Goal: Information Seeking & Learning: Learn about a topic

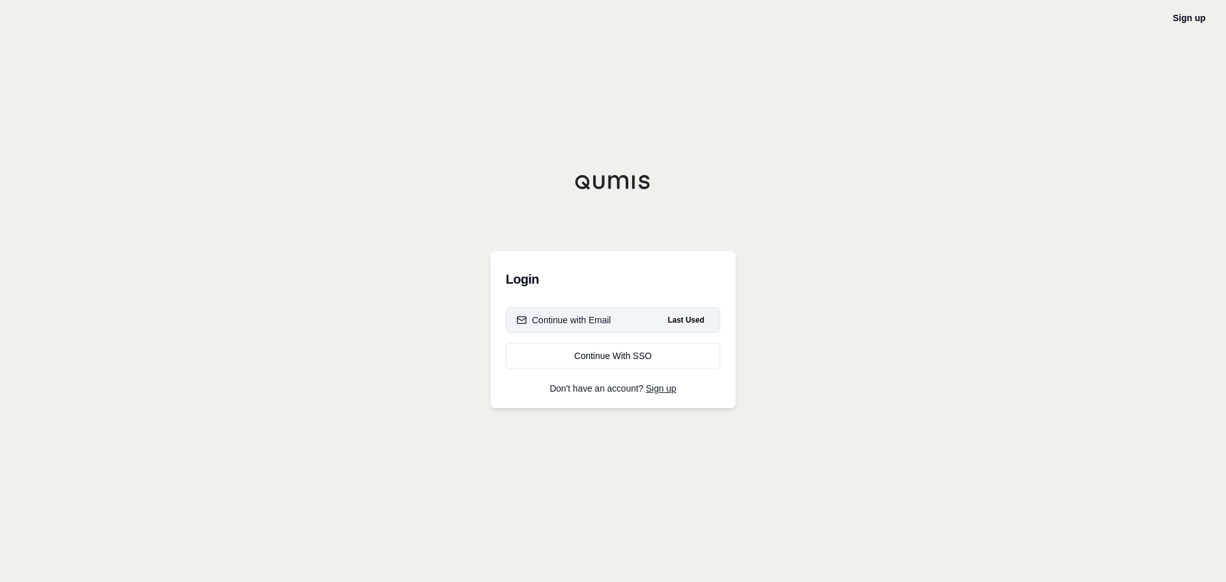
click at [517, 317] on icon "button" at bounding box center [522, 320] width 10 height 10
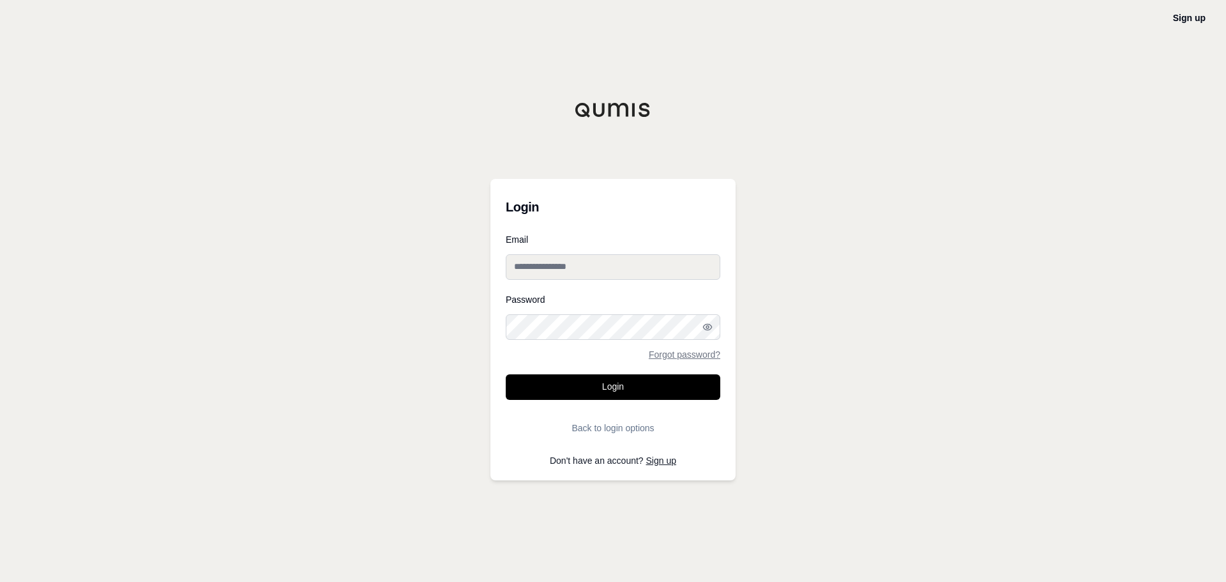
click at [572, 270] on input "Email" at bounding box center [613, 267] width 215 height 26
type input "**********"
click at [571, 378] on button "Login" at bounding box center [613, 387] width 215 height 26
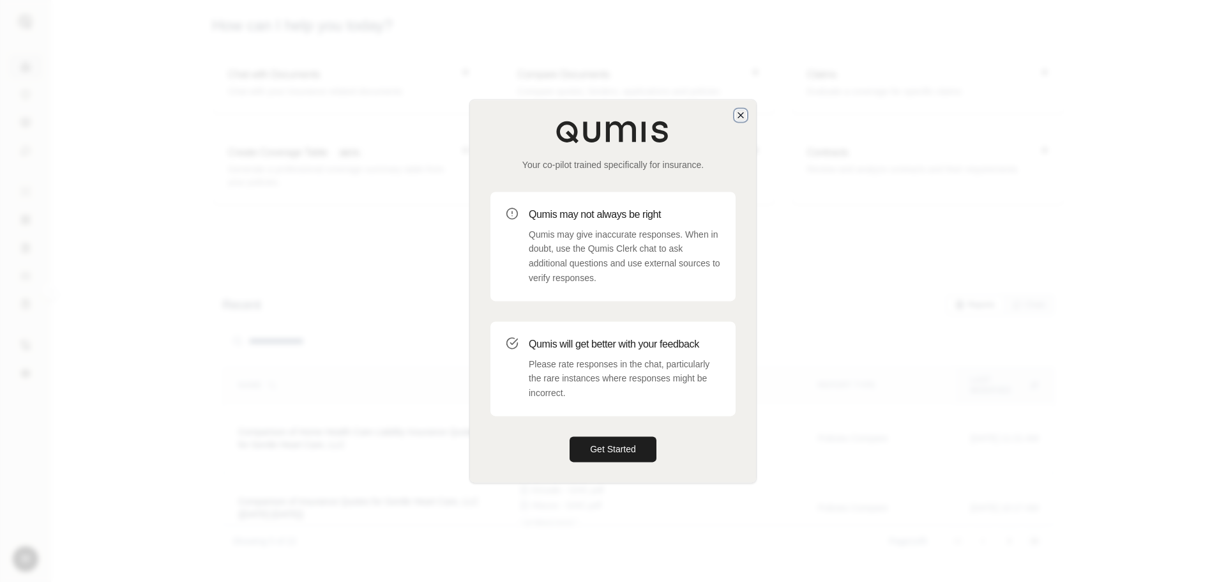
click at [745, 116] on icon "button" at bounding box center [741, 115] width 10 height 10
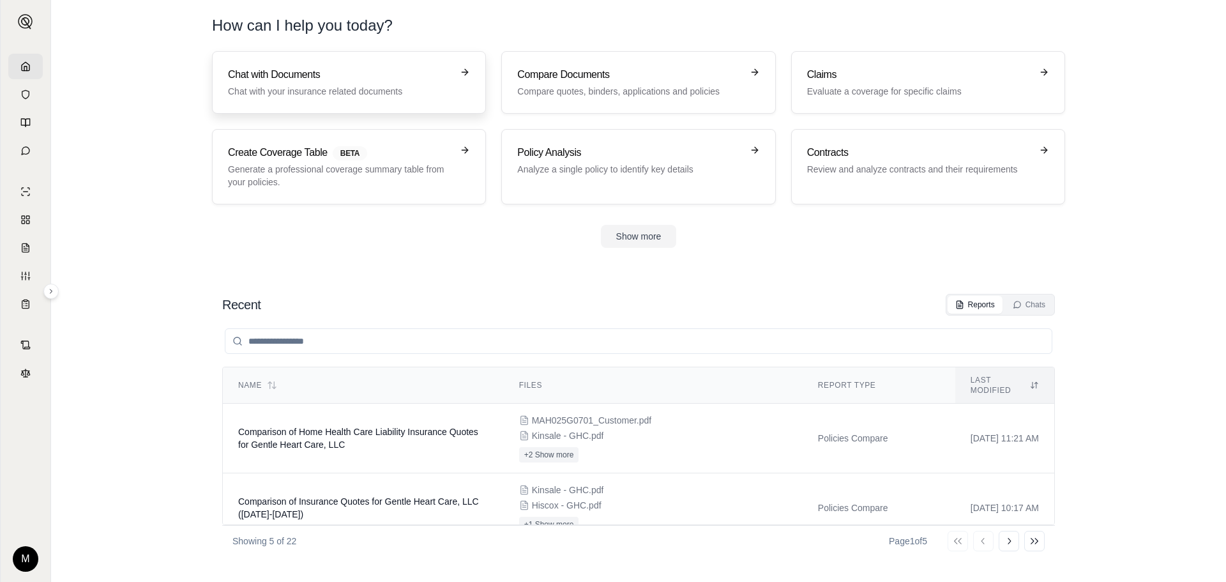
click at [310, 95] on p "Chat with your insurance related documents" at bounding box center [340, 91] width 224 height 13
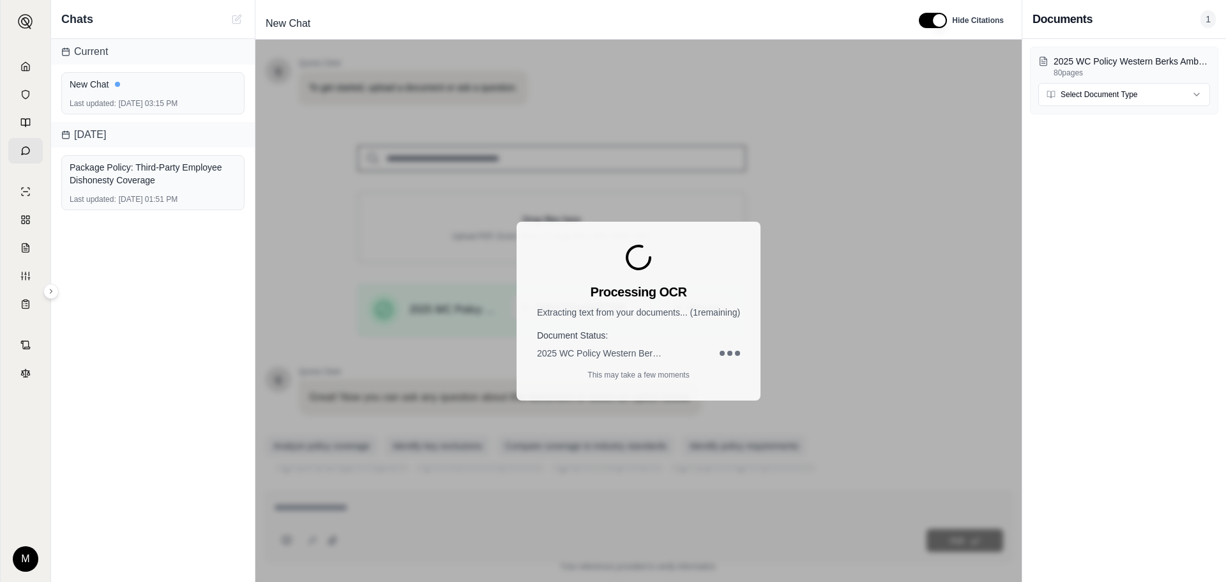
scroll to position [108, 0]
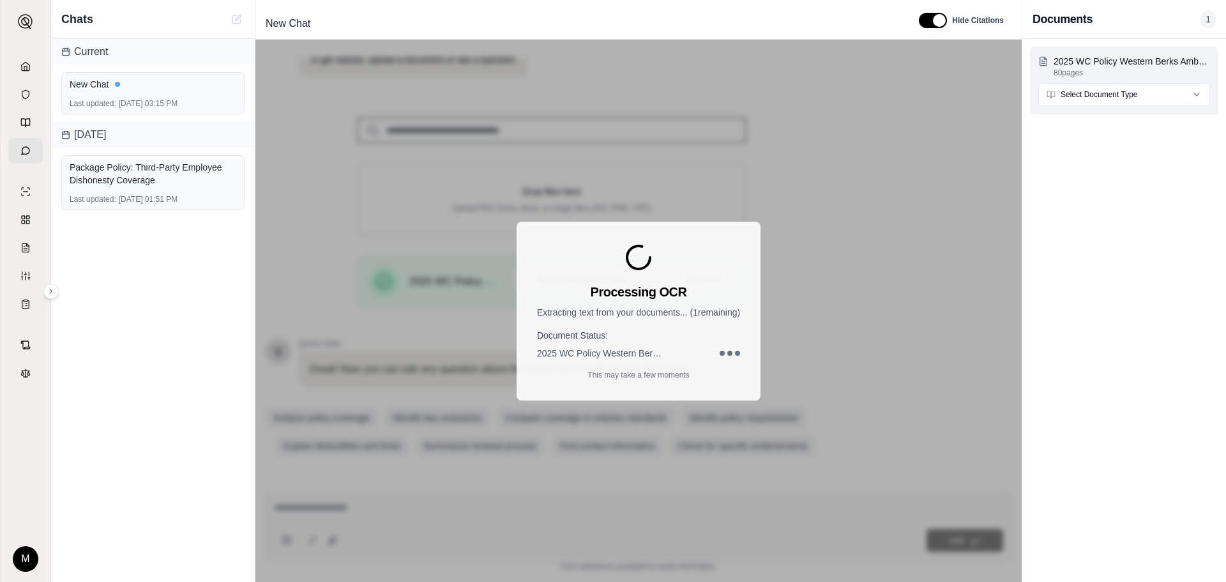
click at [1152, 95] on html "M Chats Current New Chat Last updated: [DATE] 03:15 PM [DATE] Package Policy: T…" at bounding box center [613, 291] width 1226 height 582
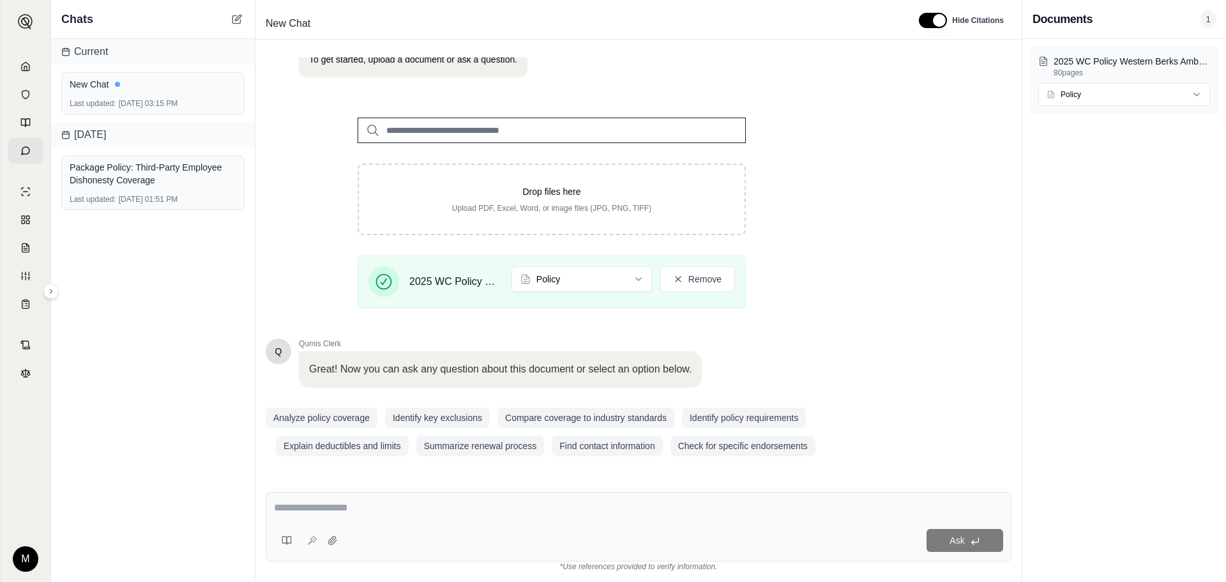
click at [335, 510] on textarea at bounding box center [638, 507] width 729 height 15
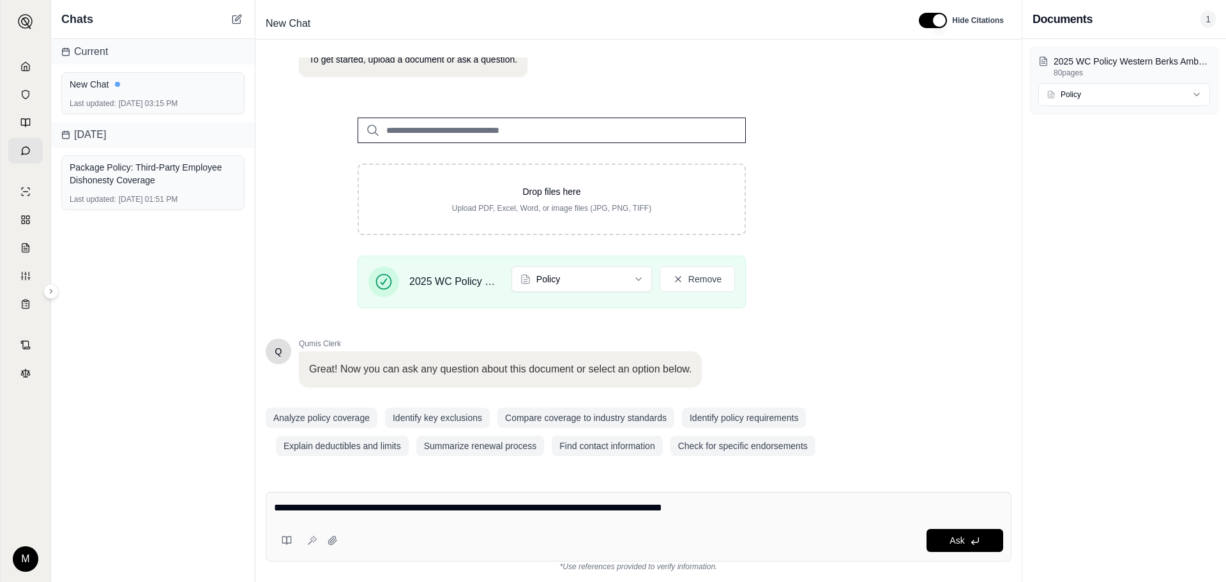
type textarea "**********"
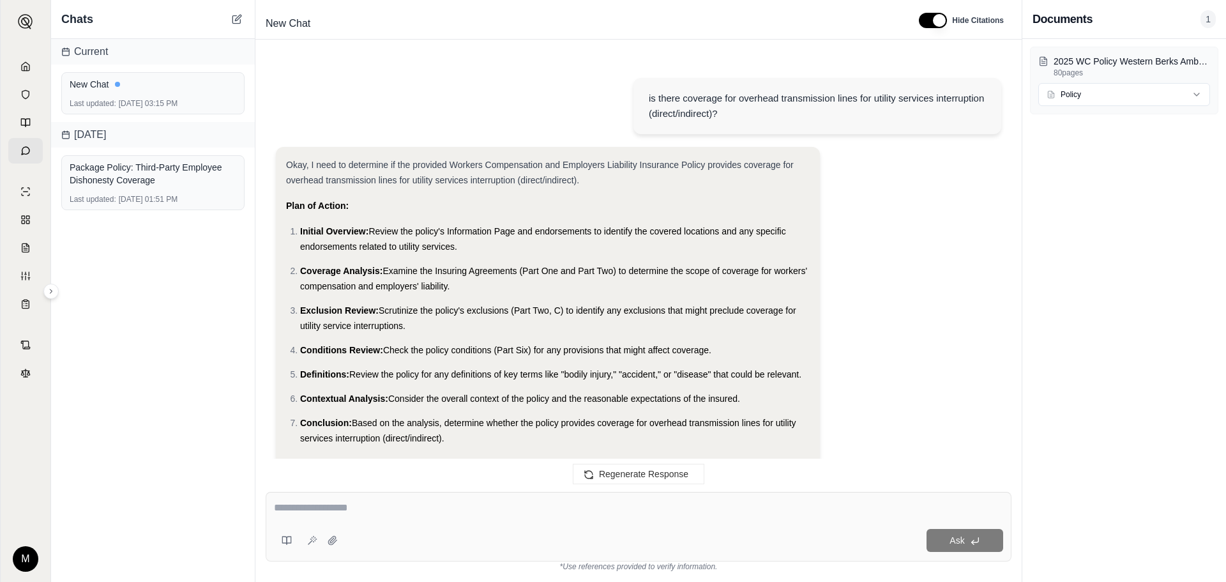
scroll to position [766, 0]
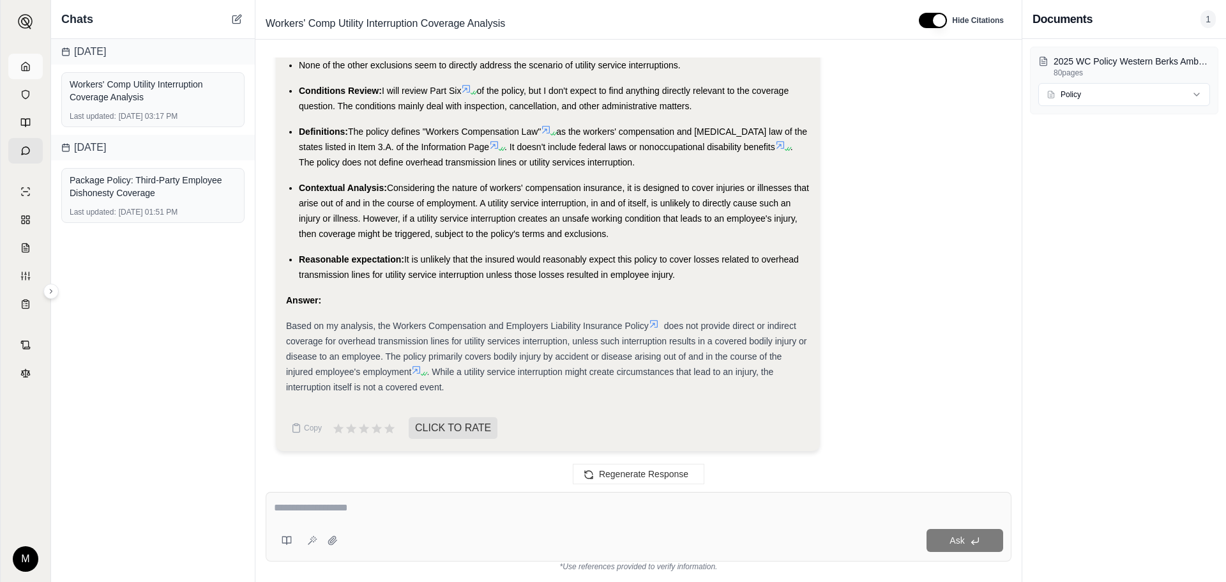
click at [18, 64] on link at bounding box center [25, 67] width 34 height 26
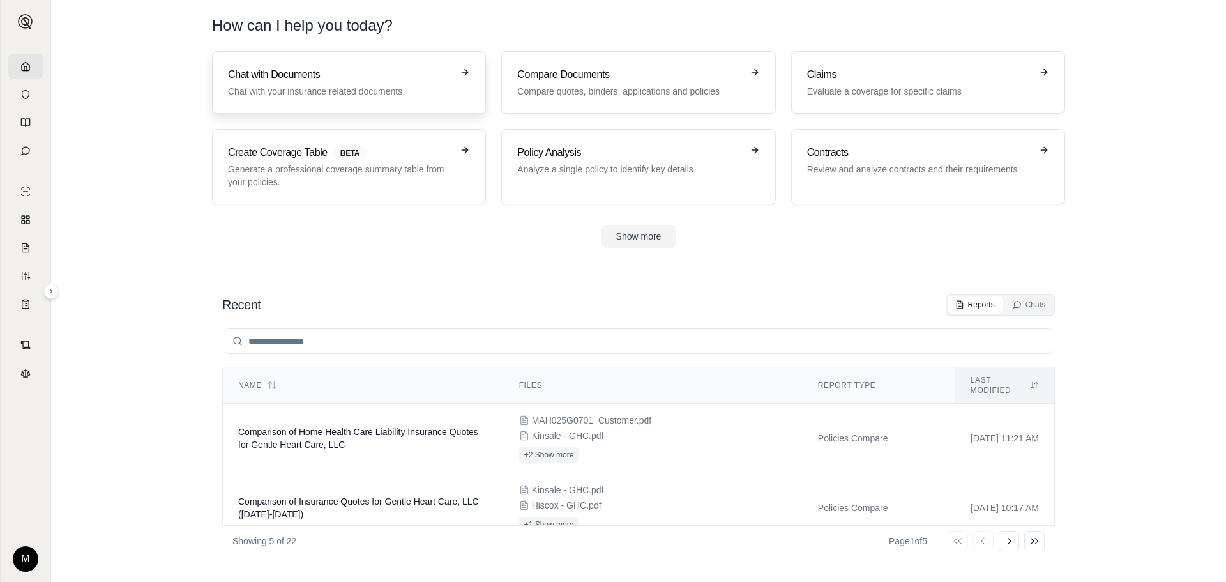
click at [416, 86] on p "Chat with your insurance related documents" at bounding box center [340, 91] width 224 height 13
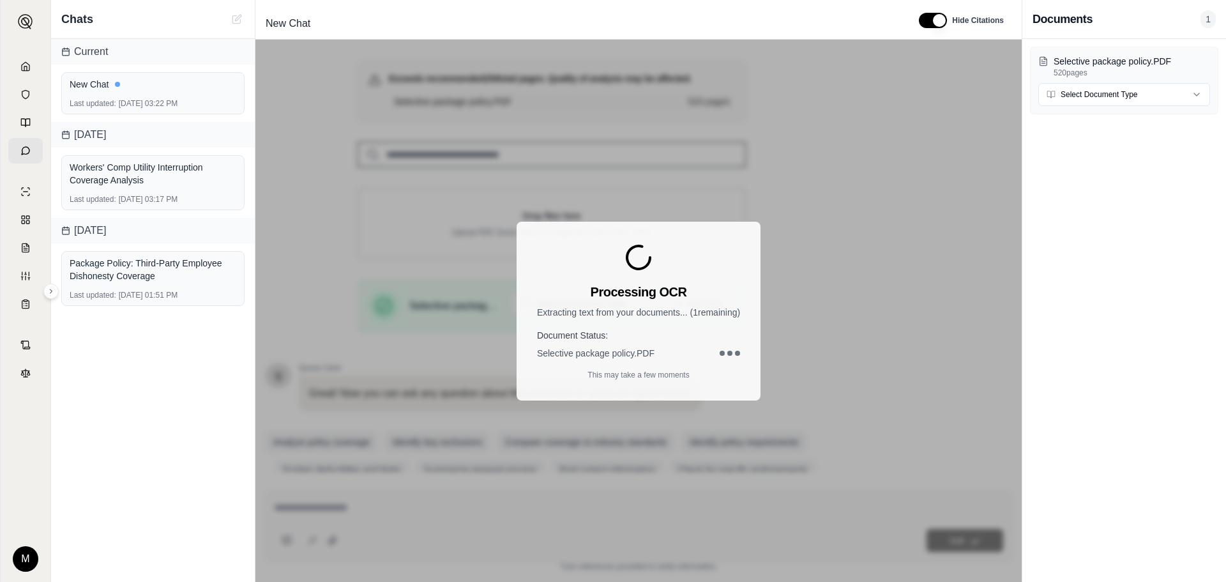
scroll to position [168, 0]
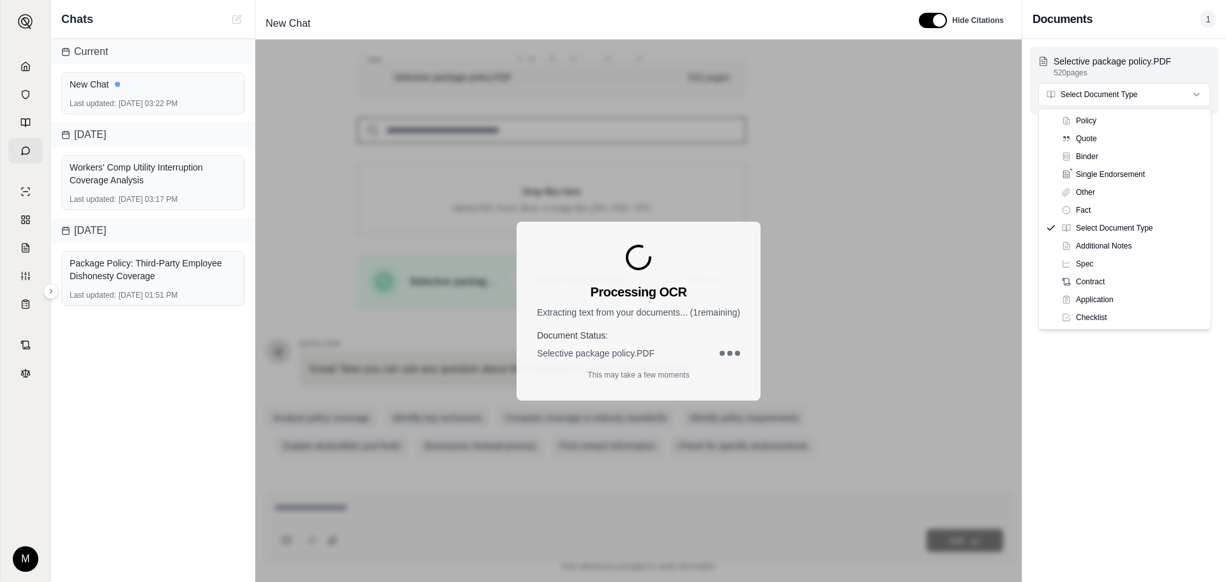
click at [1088, 100] on html "M Chats Current New Chat Last updated: [DATE] 03:22 PM [DATE] Workers' Comp Uti…" at bounding box center [613, 291] width 1226 height 582
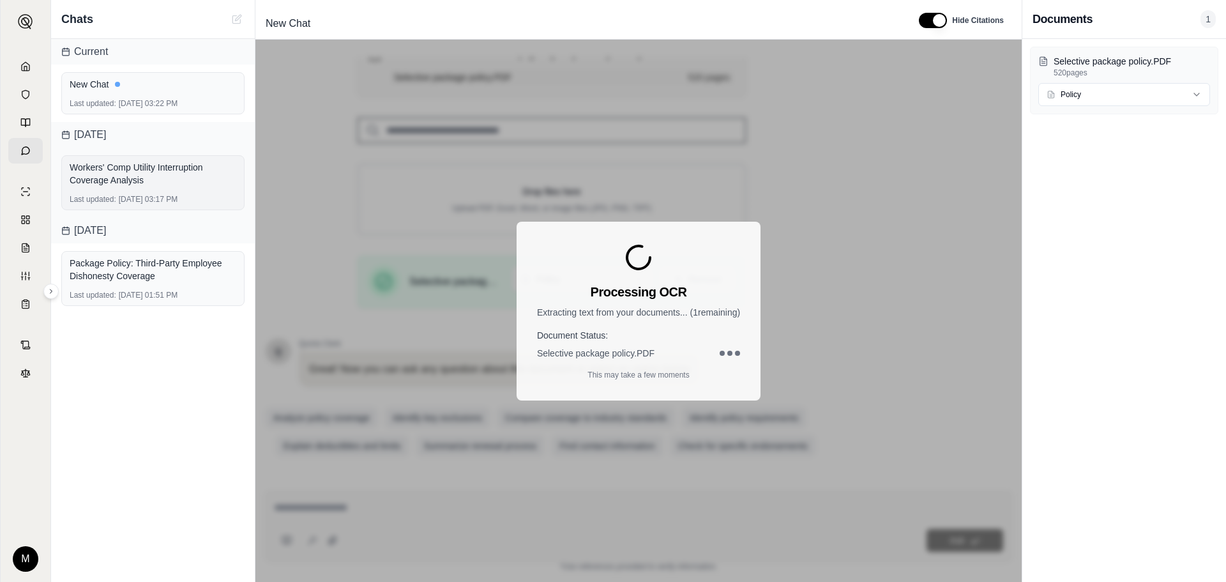
click at [169, 178] on div "Workers' Comp Utility Interruption Coverage Analysis" at bounding box center [153, 174] width 167 height 26
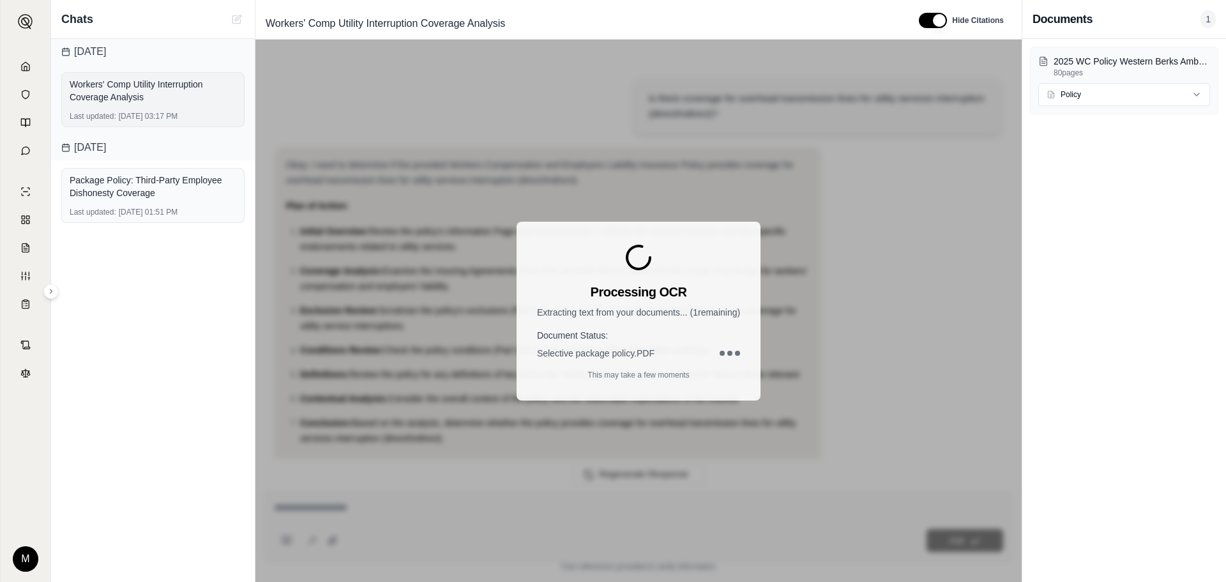
scroll to position [766, 0]
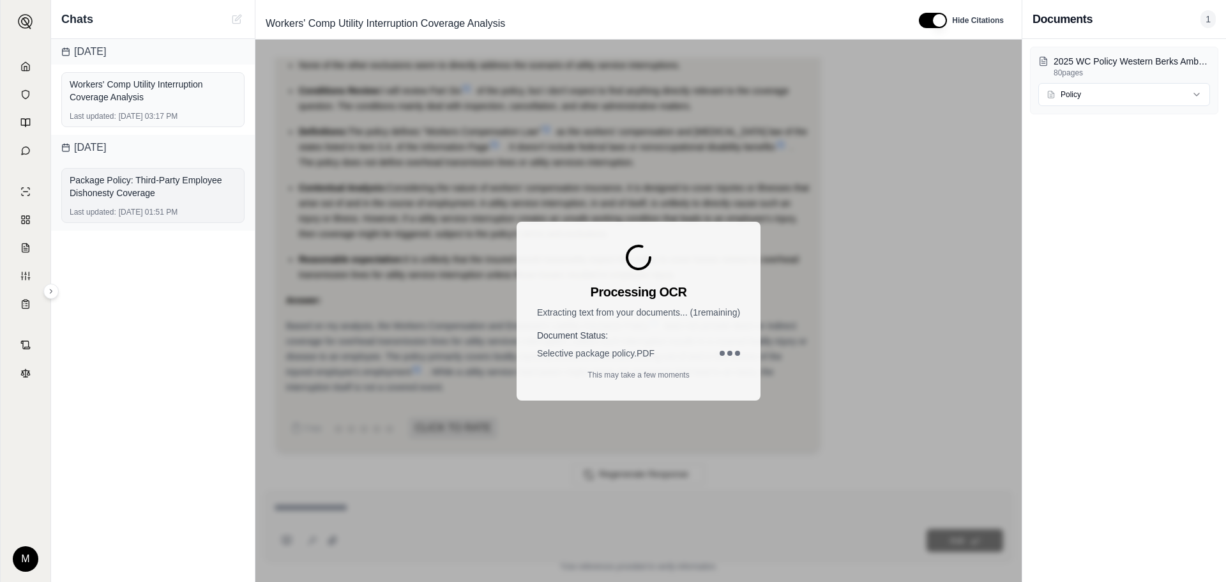
click at [146, 199] on div "Package Policy: Third-Party Employee Dishonesty Coverage" at bounding box center [153, 186] width 167 height 31
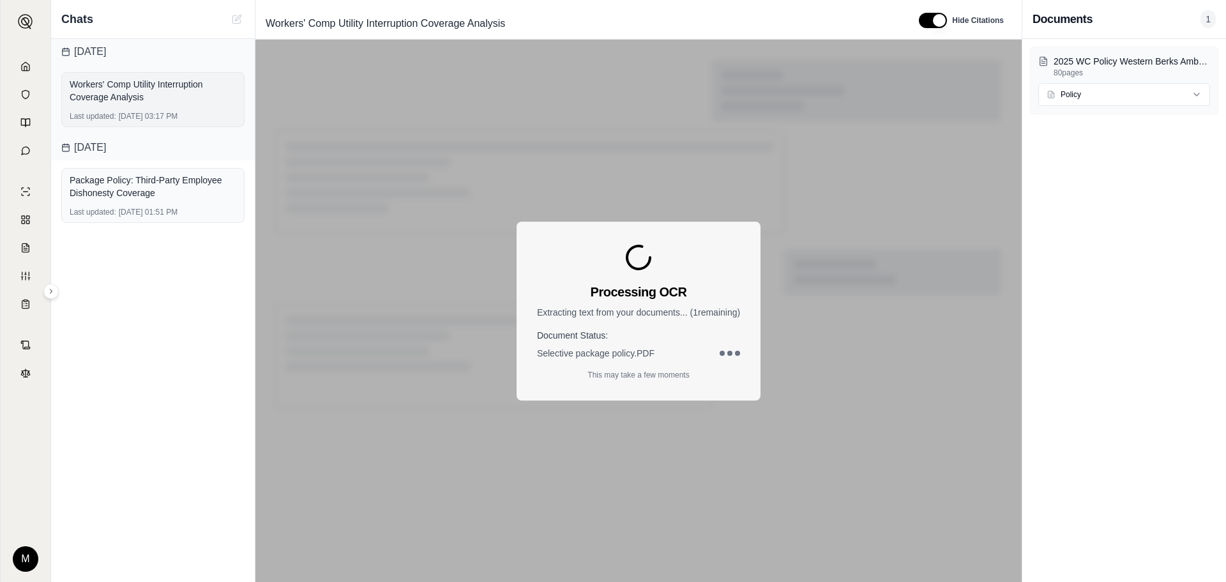
click at [146, 89] on div "Workers' Comp Utility Interruption Coverage Analysis" at bounding box center [153, 91] width 167 height 26
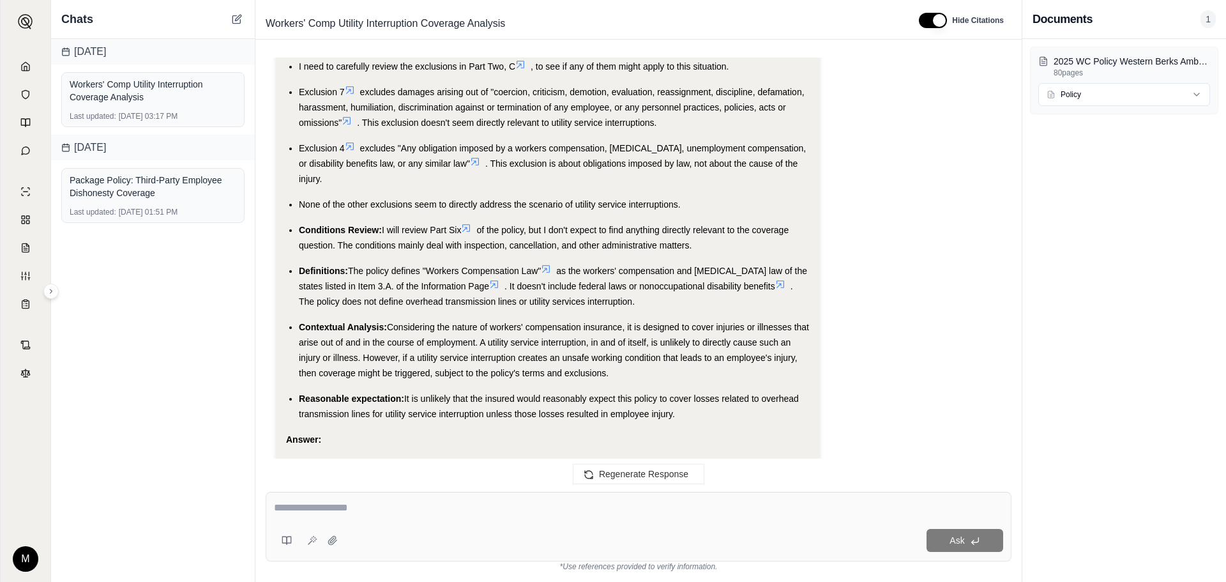
scroll to position [447, 0]
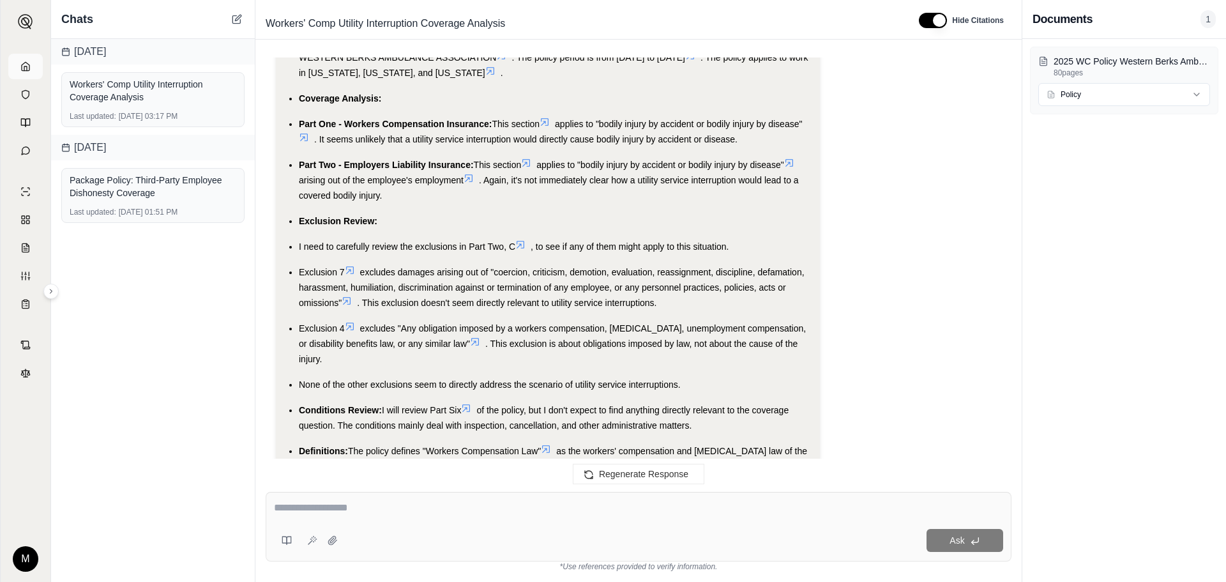
click at [20, 66] on icon at bounding box center [25, 66] width 10 height 10
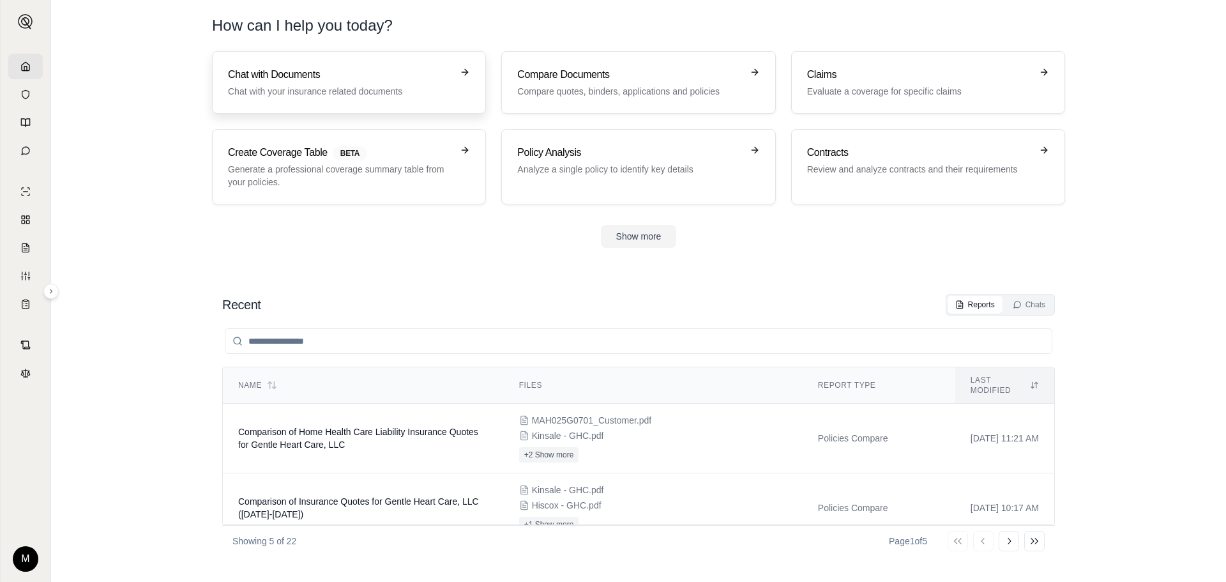
click at [375, 75] on h3 "Chat with Documents" at bounding box center [340, 74] width 224 height 15
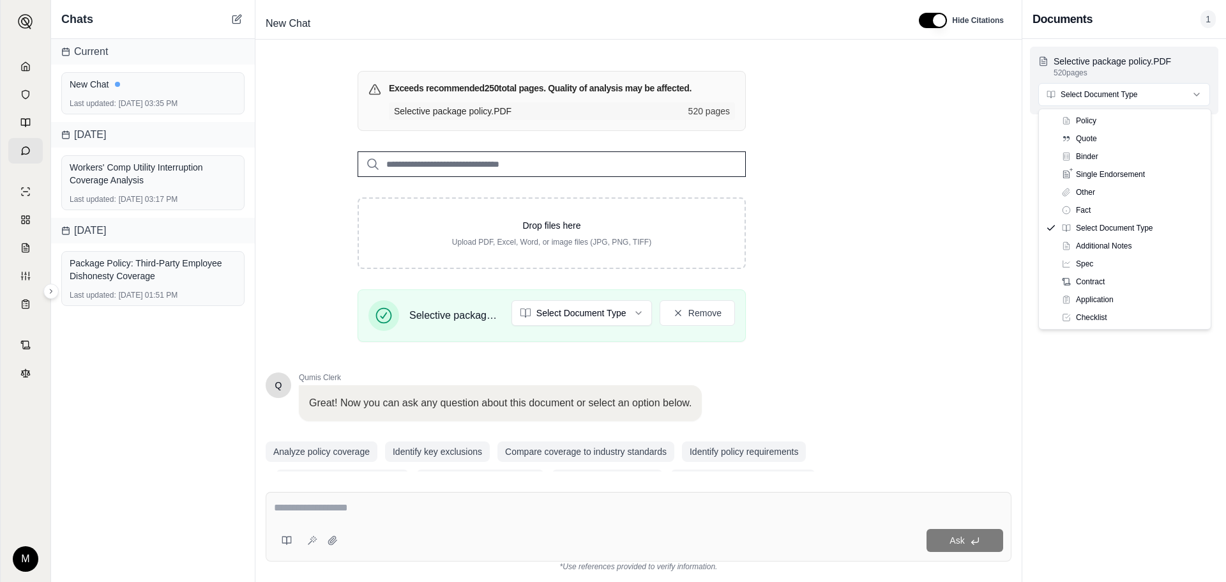
scroll to position [168, 0]
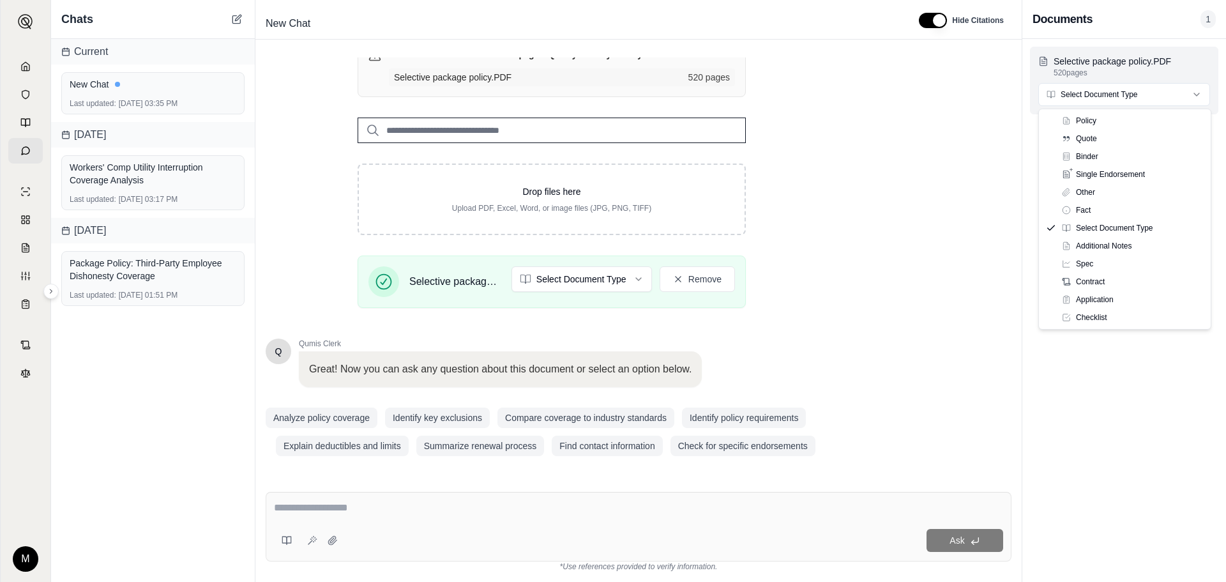
click at [1090, 99] on html "M Chats Current New Chat Last updated: [DATE] 03:35 PM [DATE] Workers' Comp Uti…" at bounding box center [613, 291] width 1226 height 582
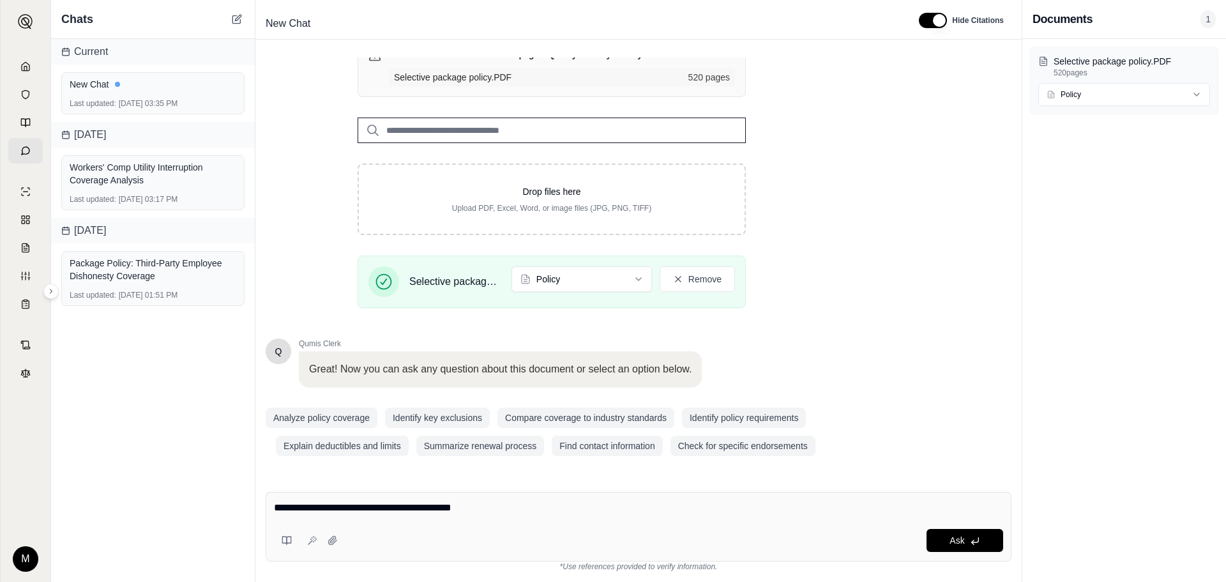
type textarea "**********"
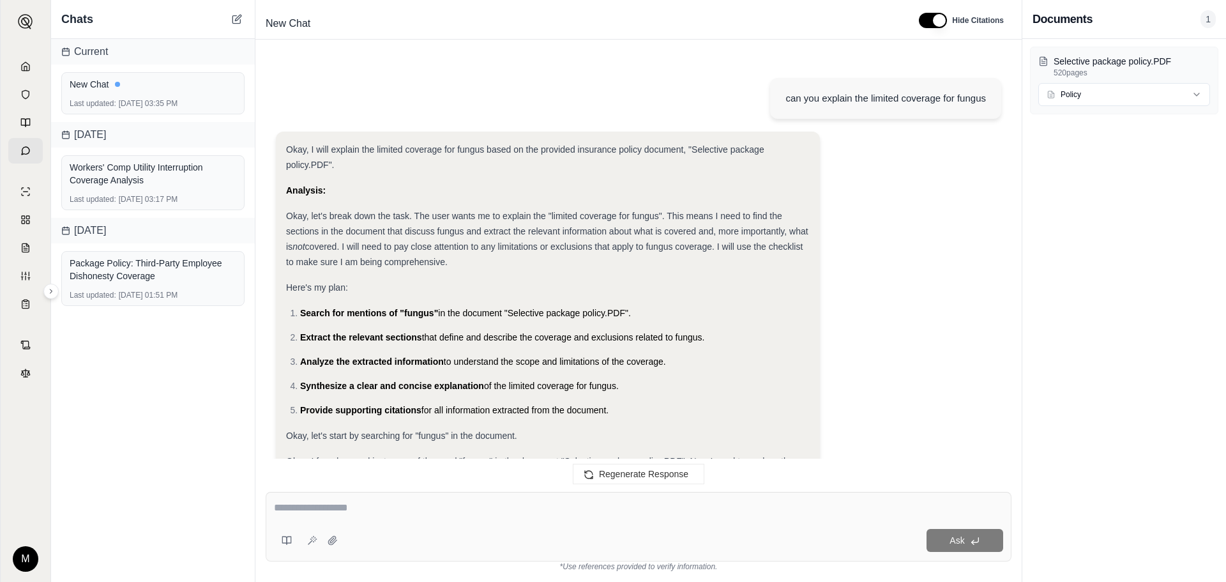
scroll to position [1142, 0]
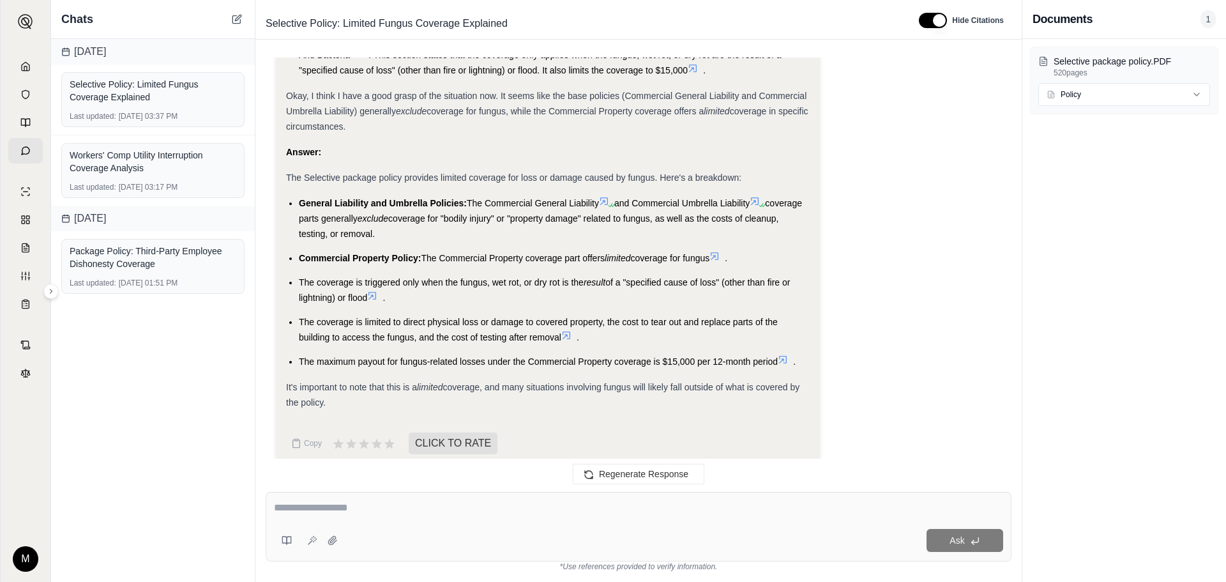
click at [784, 354] on icon at bounding box center [783, 359] width 10 height 10
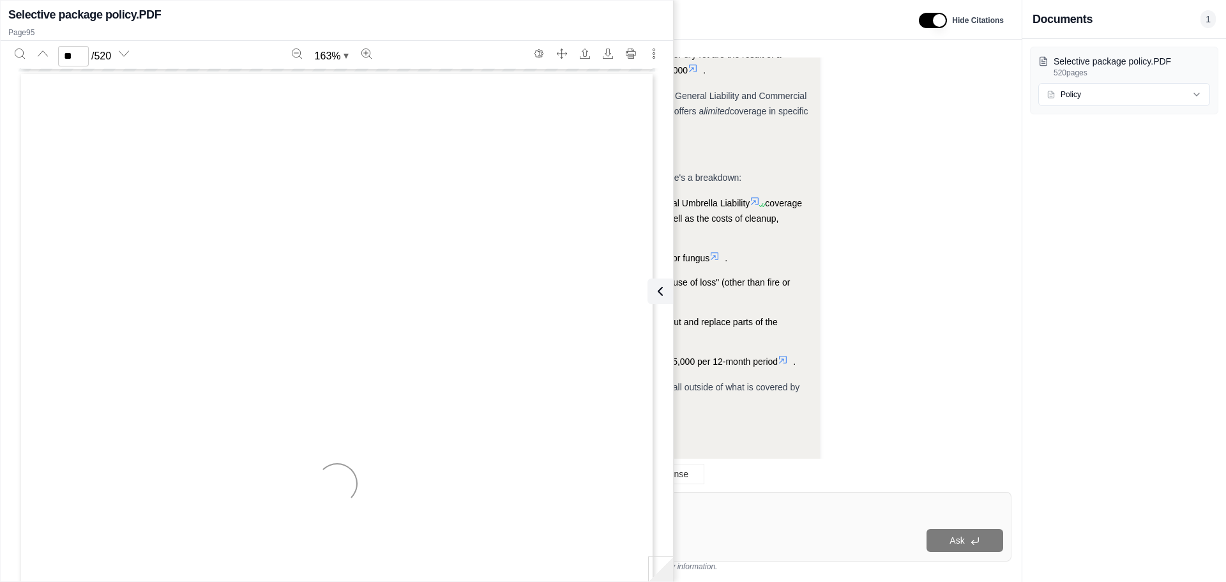
scroll to position [77462, 0]
type input "**"
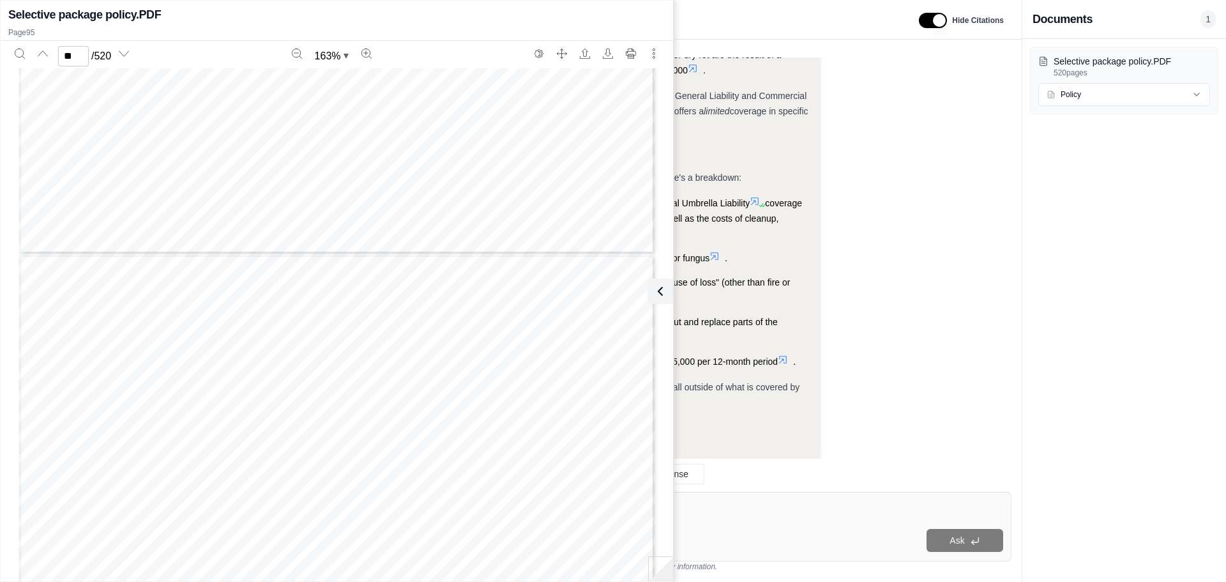
scroll to position [78101, 0]
click at [661, 294] on icon at bounding box center [657, 291] width 15 height 15
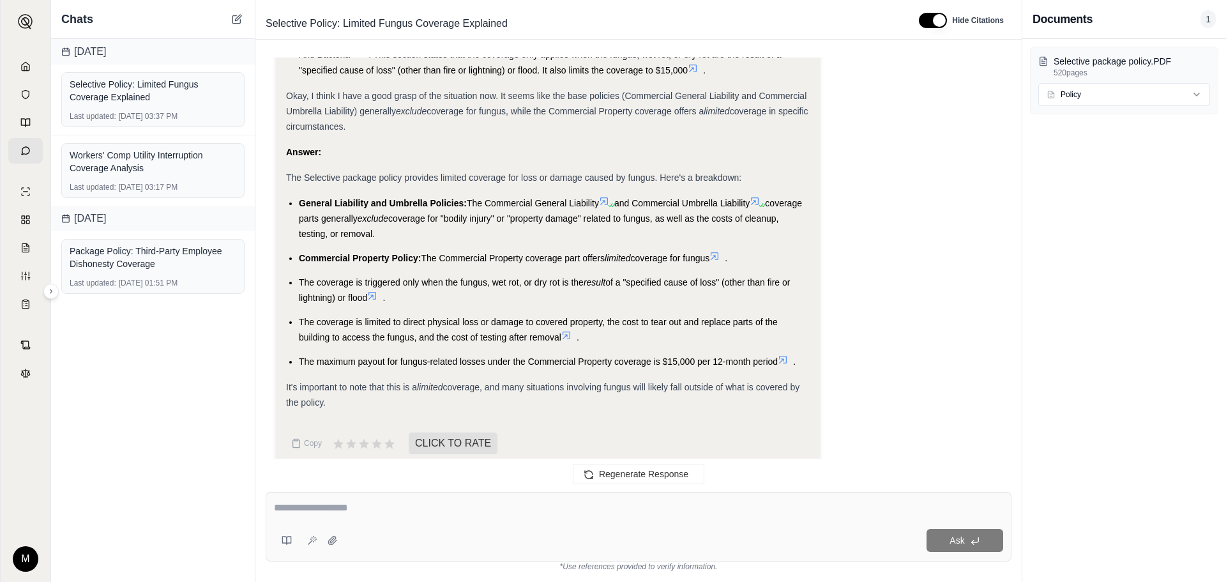
drag, startPoint x: 296, startPoint y: 264, endPoint x: 369, endPoint y: 278, distance: 73.5
click at [369, 278] on ul "General Liability and Umbrella Policies: The Commercial General Liability and C…" at bounding box center [548, 282] width 524 height 174
copy li "The coverage is triggered only when the fungus, wet rot, or dry rot is the resu…"
click at [551, 505] on textarea at bounding box center [638, 507] width 729 height 15
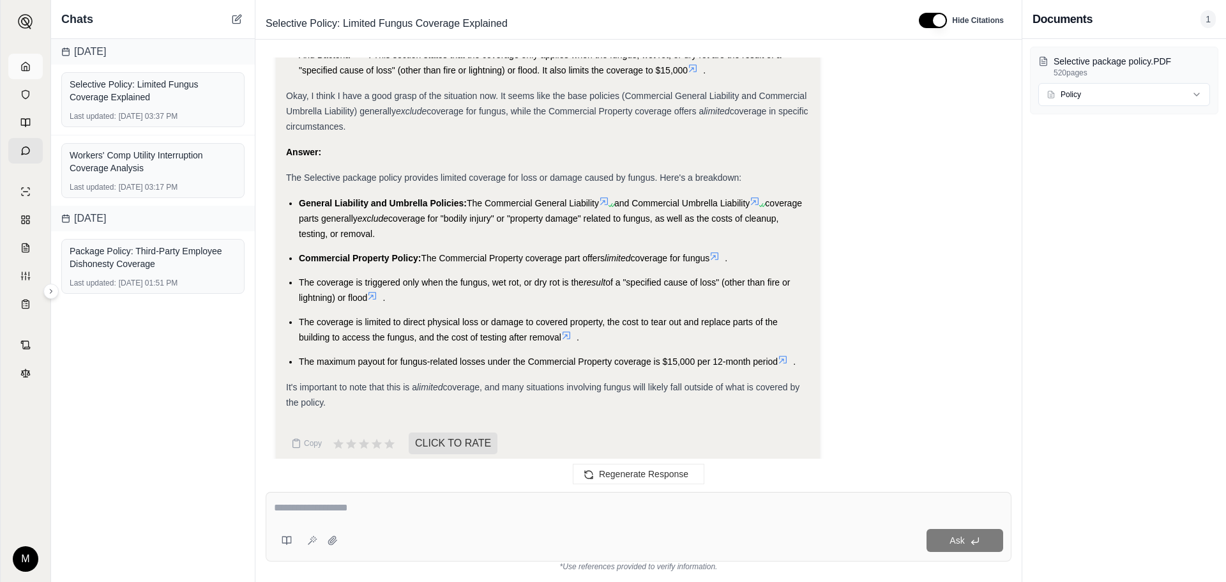
click at [34, 64] on link at bounding box center [25, 67] width 34 height 26
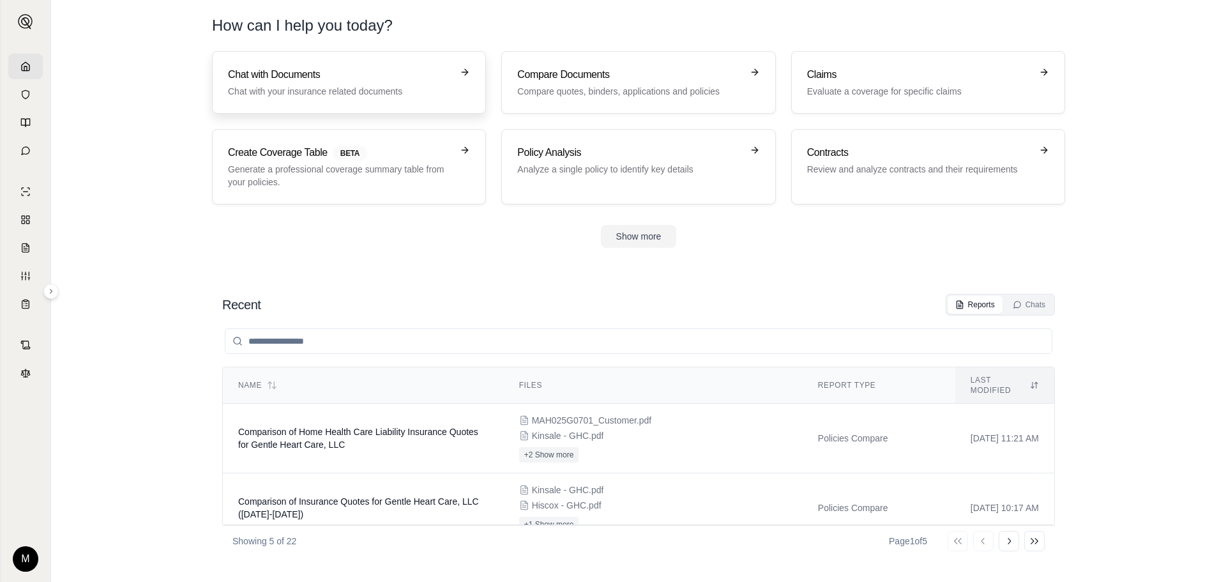
click at [369, 86] on p "Chat with your insurance related documents" at bounding box center [340, 91] width 224 height 13
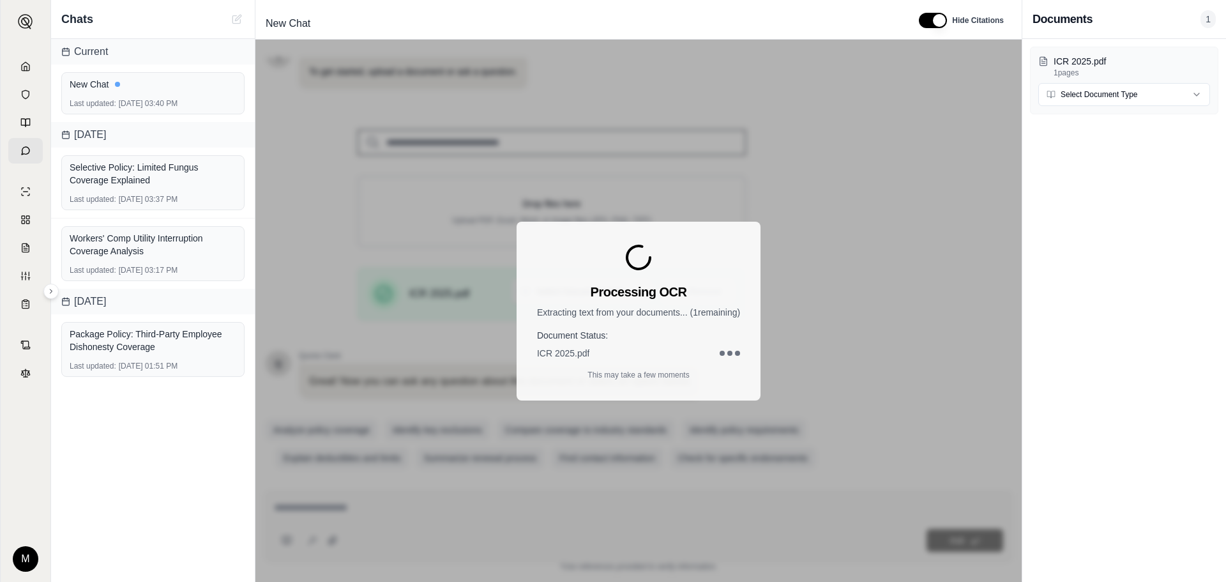
scroll to position [108, 0]
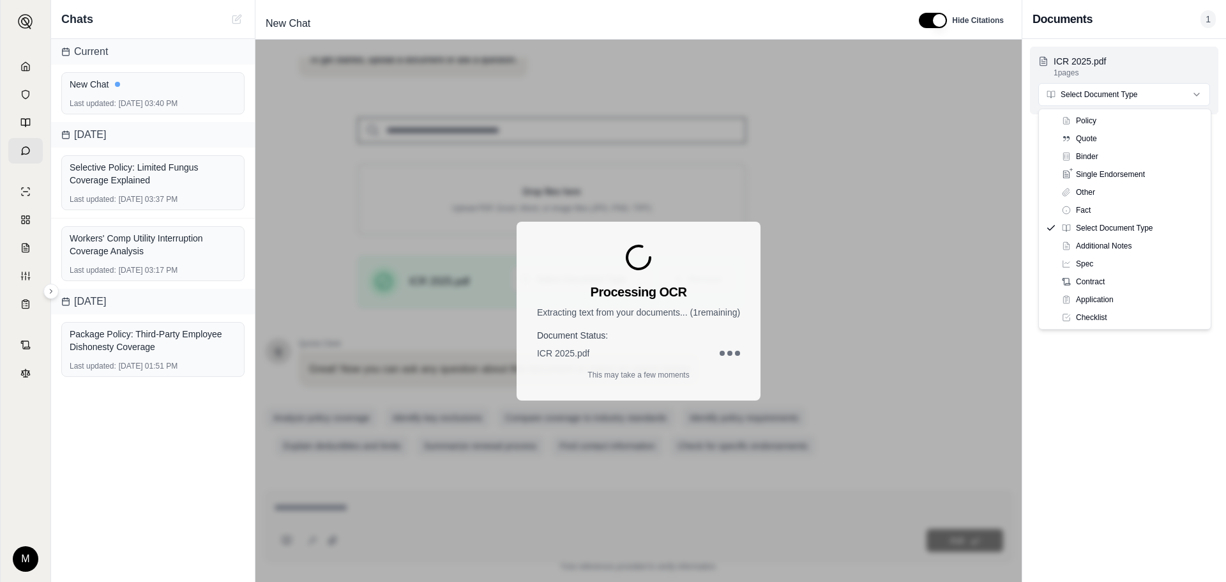
click at [1137, 91] on html "M Chats Current New Chat Last updated: [DATE] 03:40 PM [DATE] Selective Policy:…" at bounding box center [613, 291] width 1226 height 582
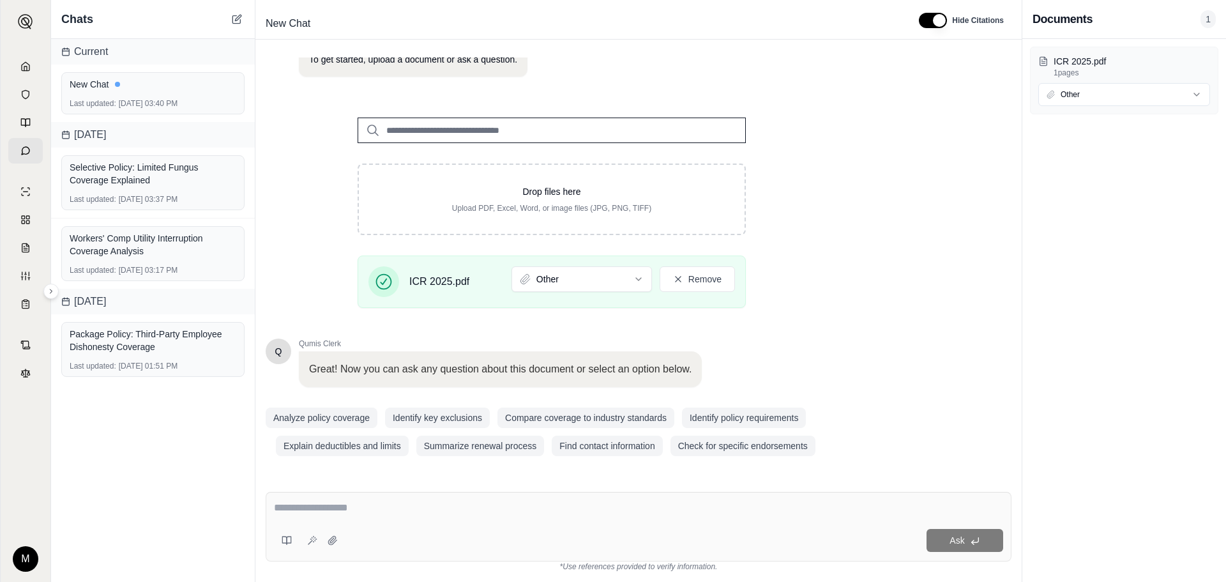
click at [330, 506] on textarea at bounding box center [638, 507] width 729 height 15
type textarea "**********"
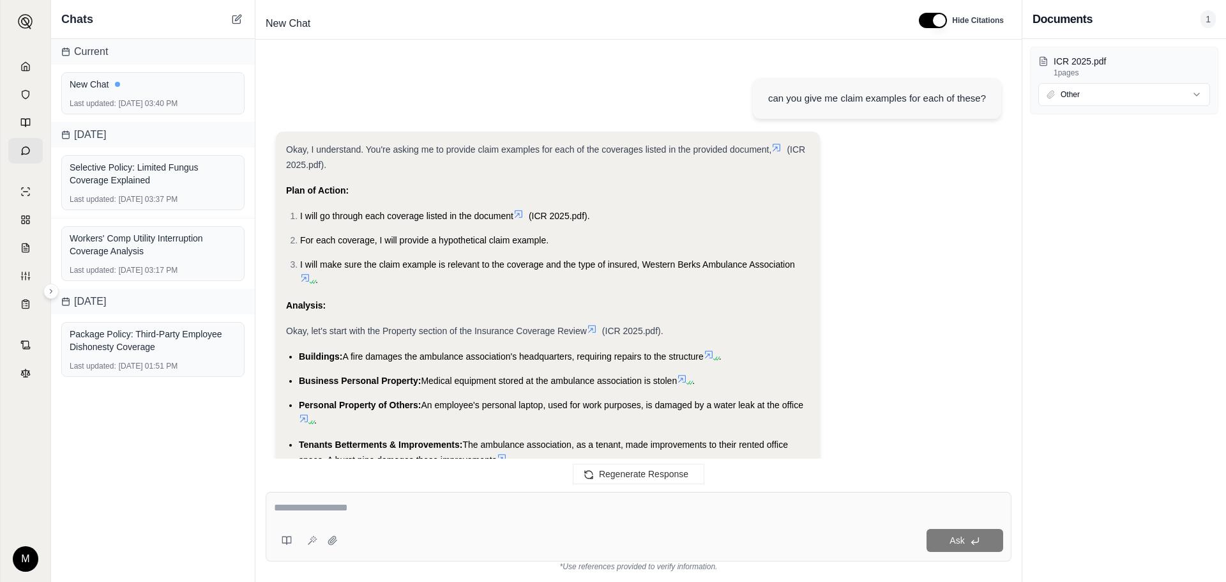
scroll to position [5443, 0]
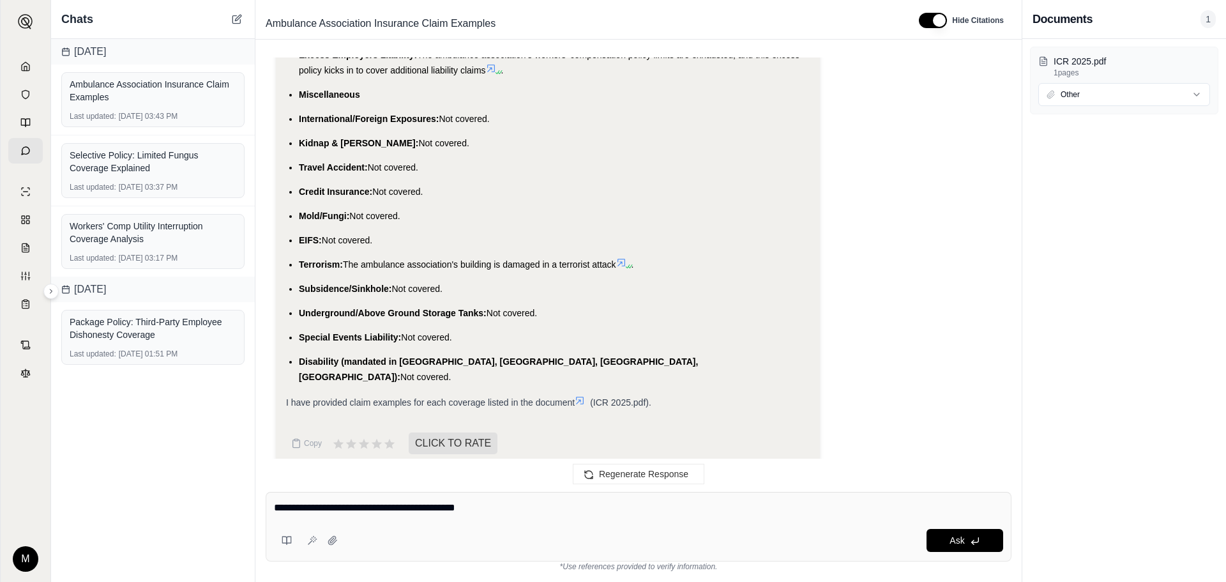
type textarea "**********"
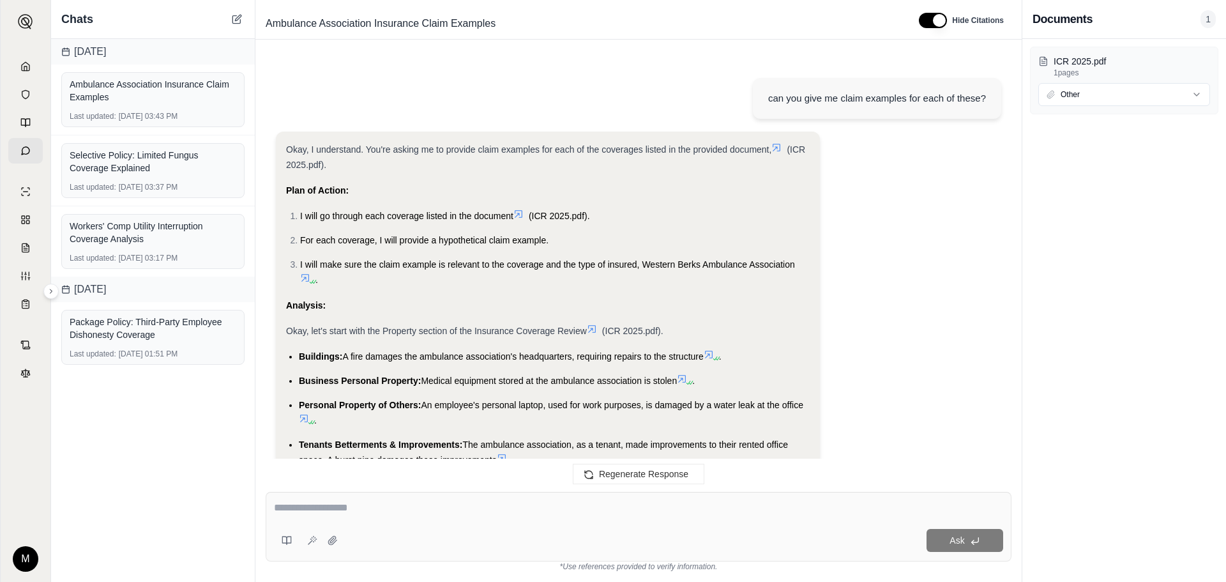
scroll to position [11908, 0]
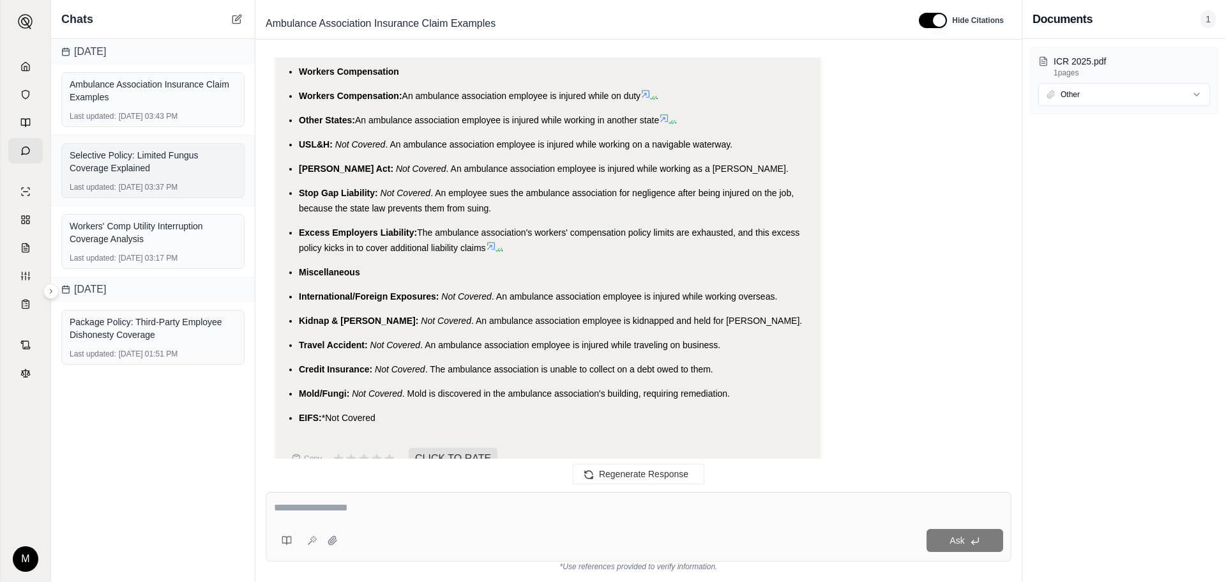
click at [144, 165] on div "Selective Policy: Limited Fungus Coverage Explained" at bounding box center [153, 162] width 167 height 26
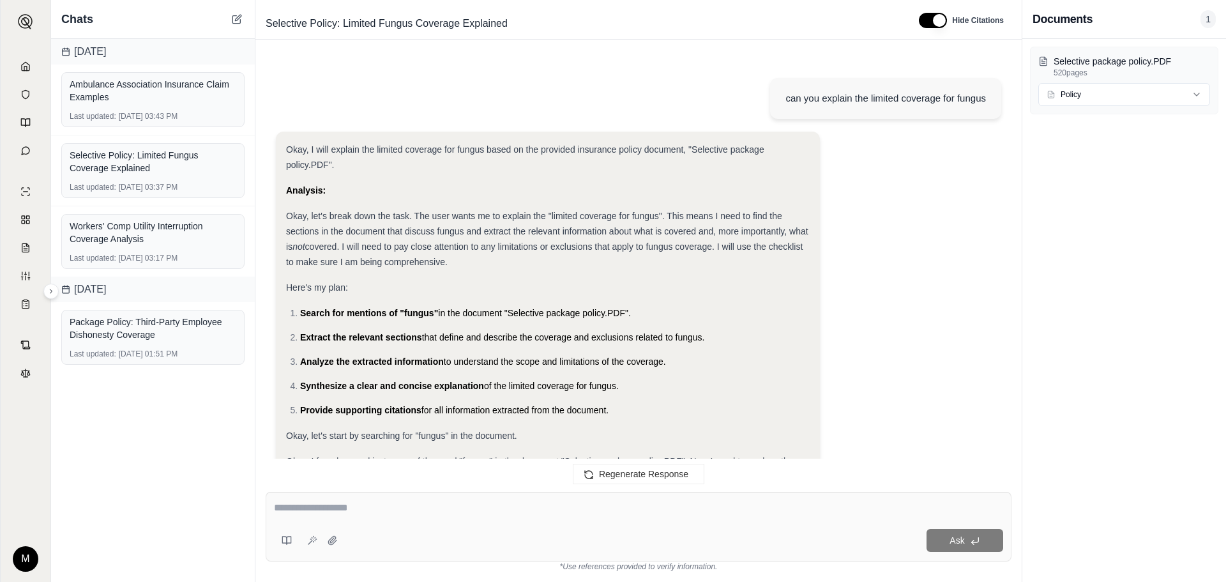
scroll to position [1142, 0]
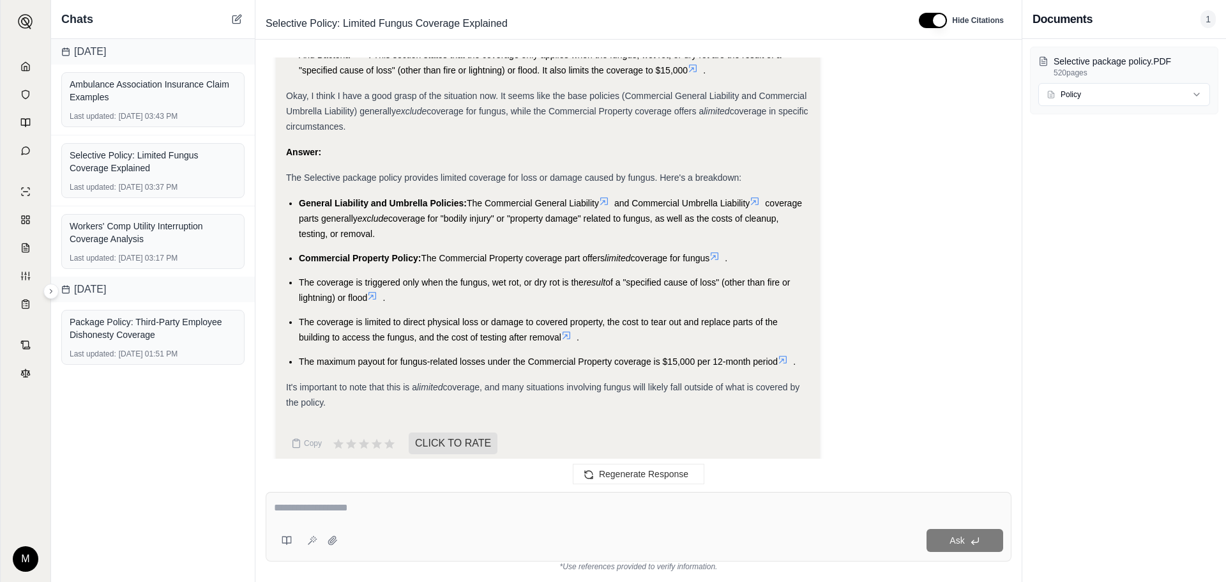
click at [289, 505] on textarea at bounding box center [638, 507] width 729 height 15
type textarea "**********"
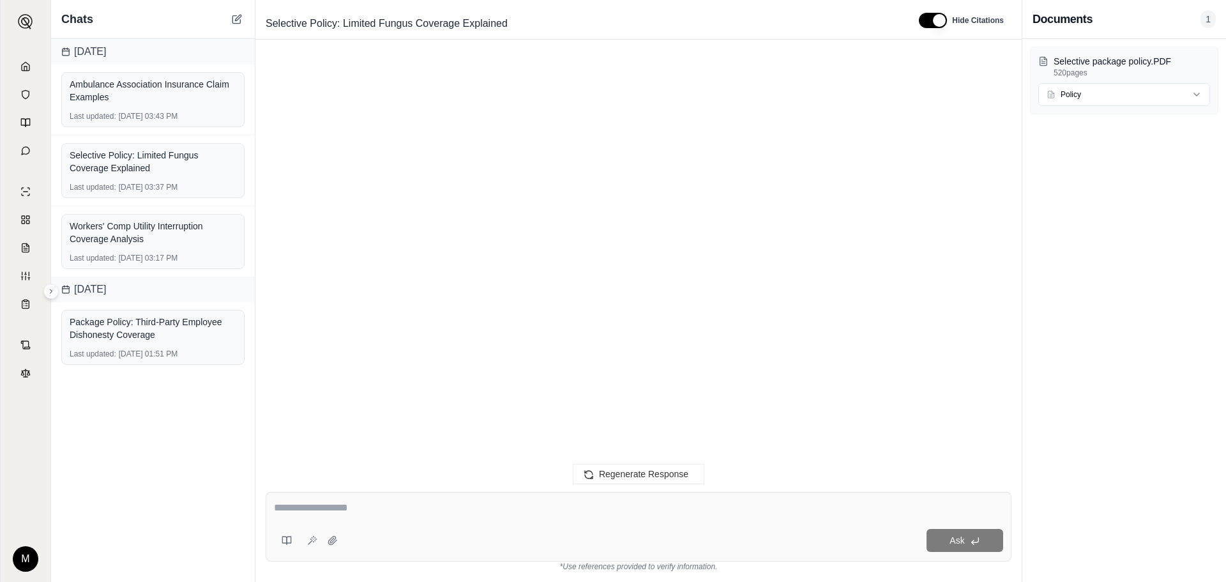
scroll to position [2016, 0]
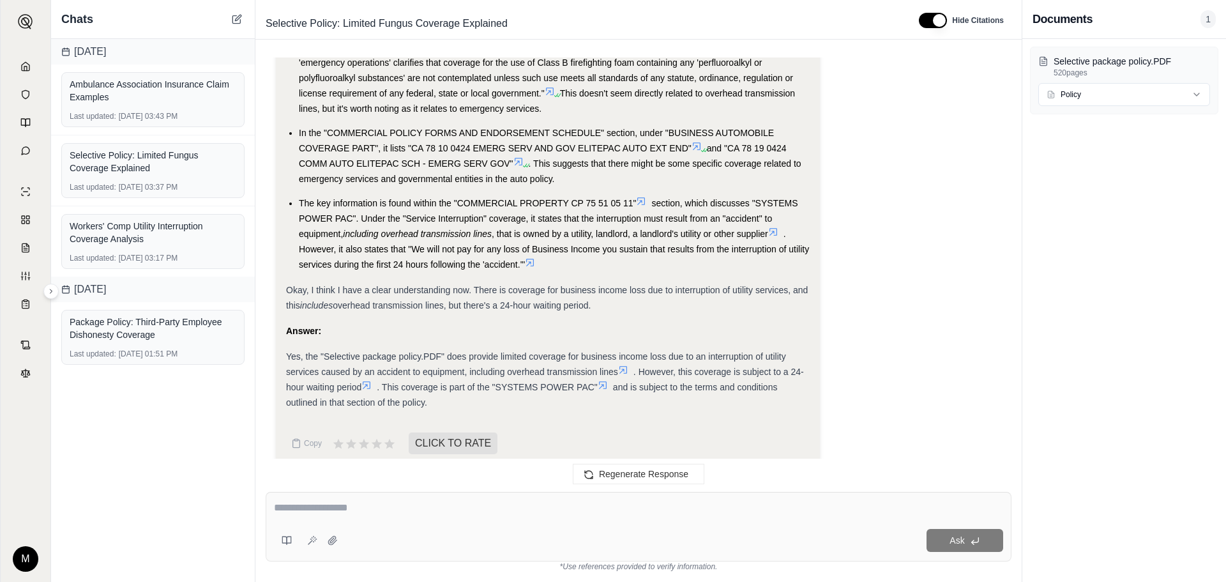
click at [337, 505] on textarea at bounding box center [638, 507] width 729 height 15
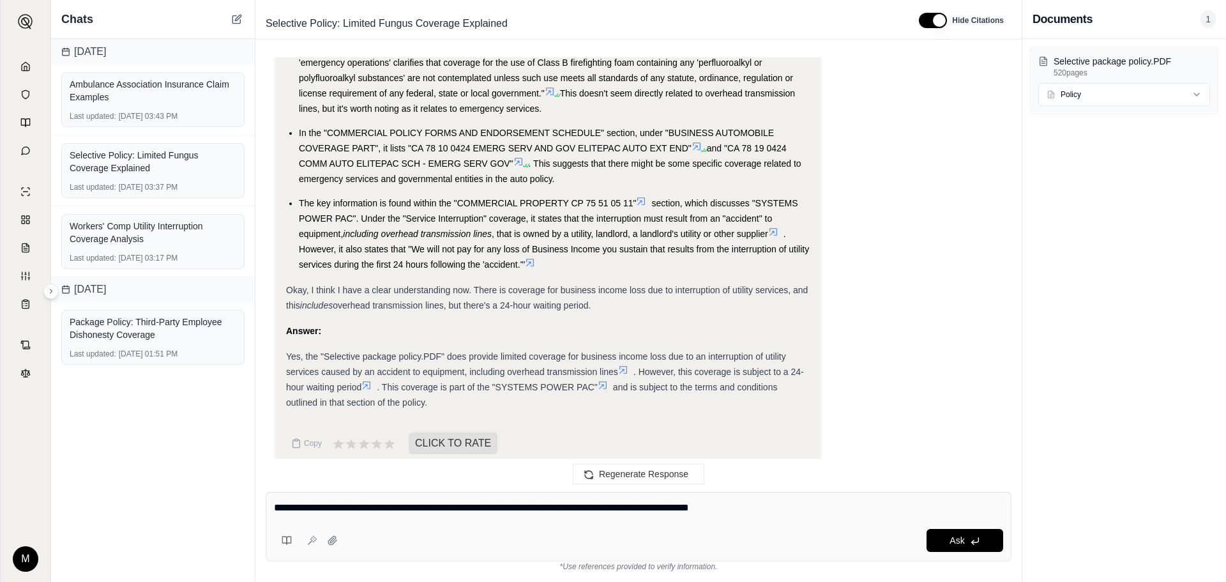
type textarea "**********"
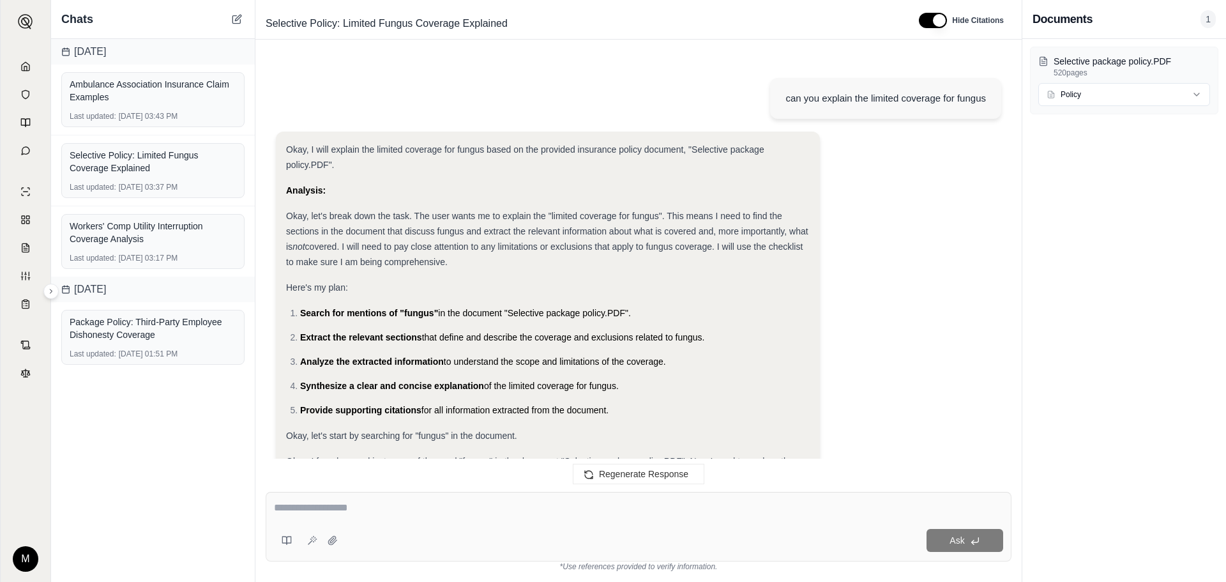
scroll to position [3367, 0]
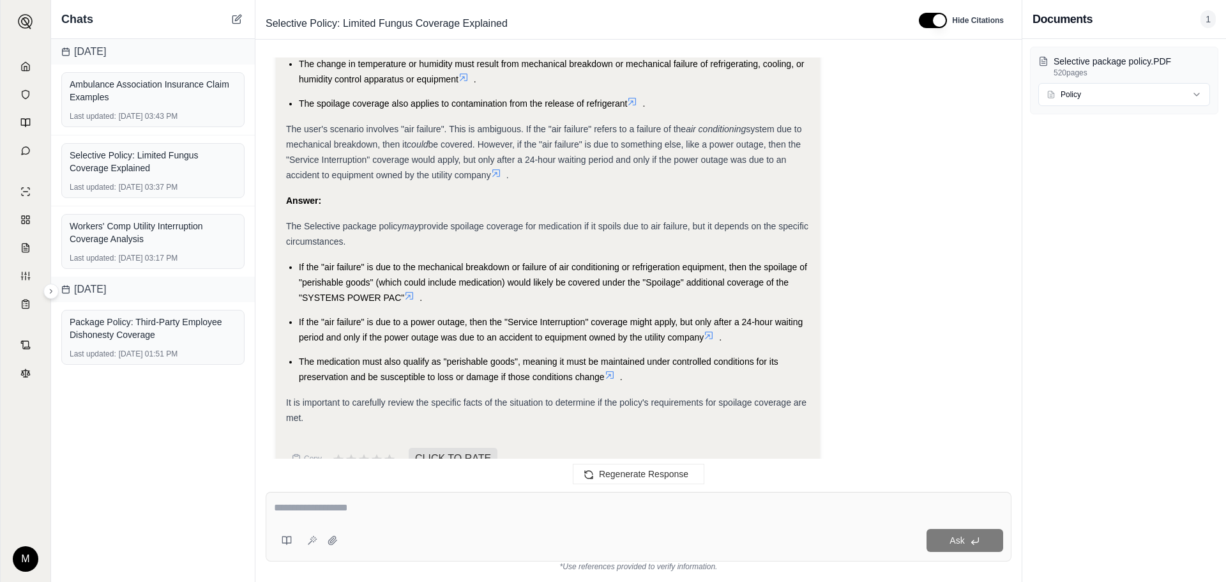
click at [413, 292] on icon at bounding box center [410, 296] width 8 height 8
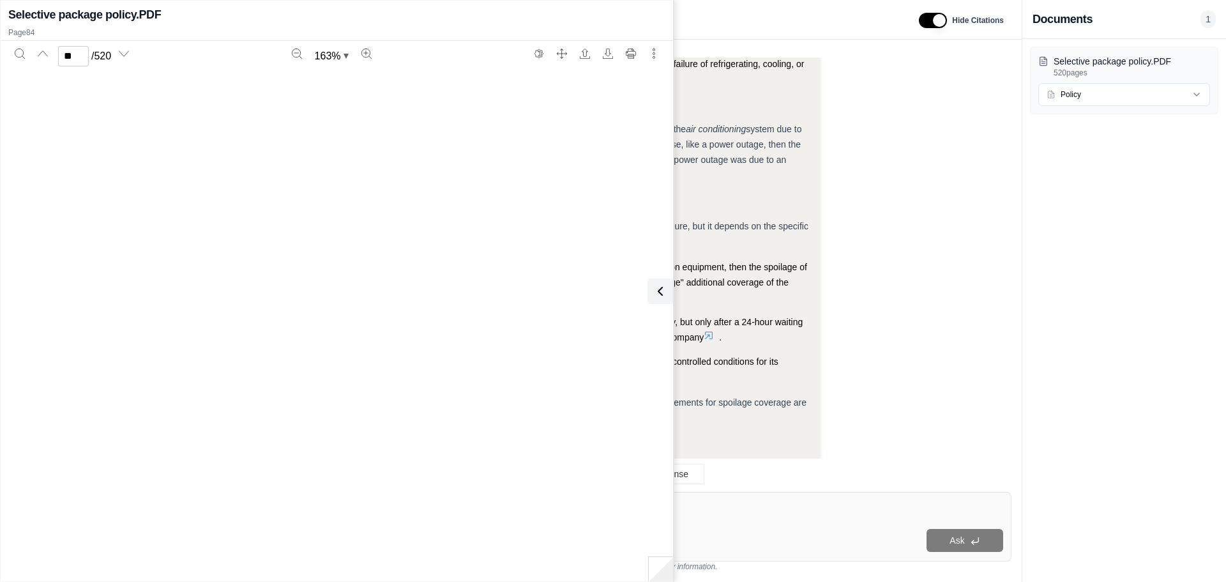
scroll to position [68398, 0]
type input "**"
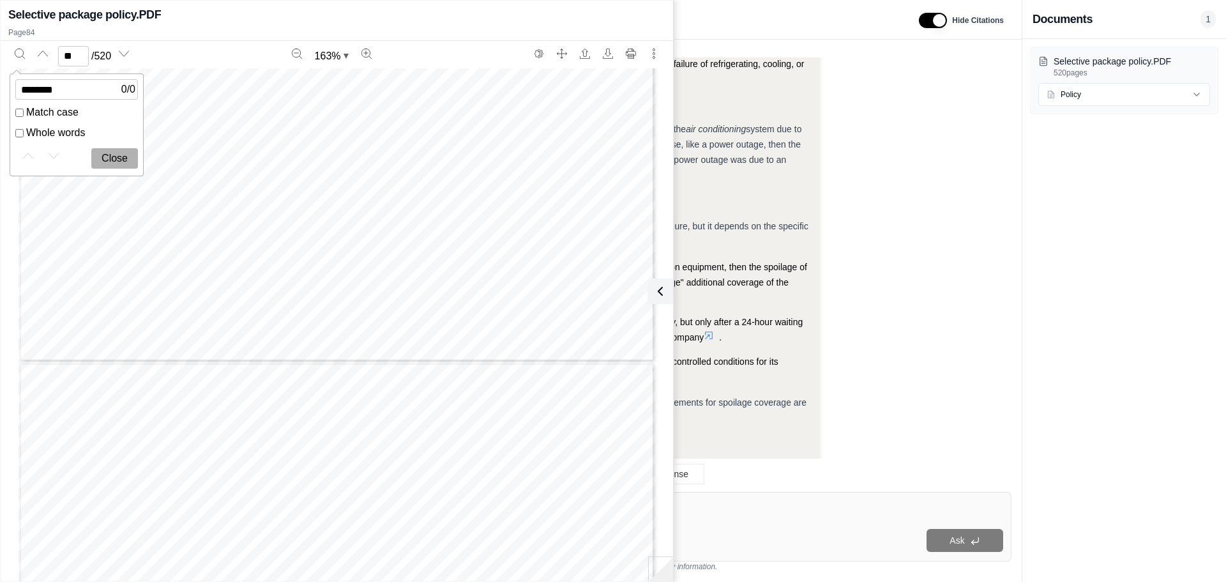
type input "********"
click at [124, 161] on button "Close" at bounding box center [114, 158] width 47 height 20
click at [637, 51] on button "Print" at bounding box center [631, 53] width 20 height 20
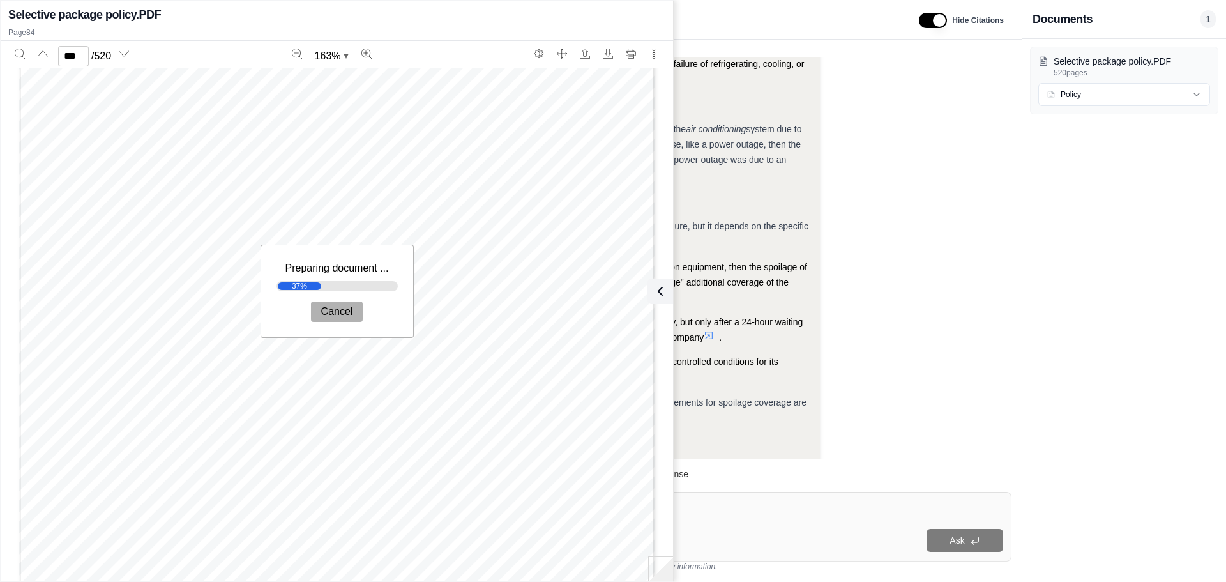
click at [338, 312] on button "Cancel" at bounding box center [337, 311] width 52 height 20
type input "***"
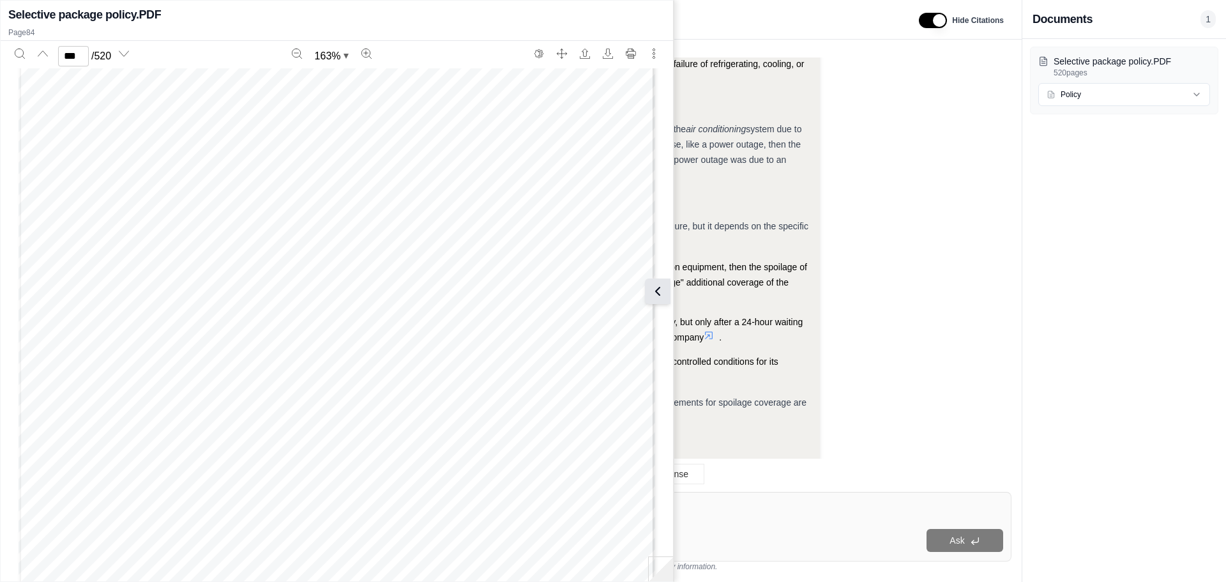
click at [658, 294] on icon at bounding box center [657, 291] width 15 height 15
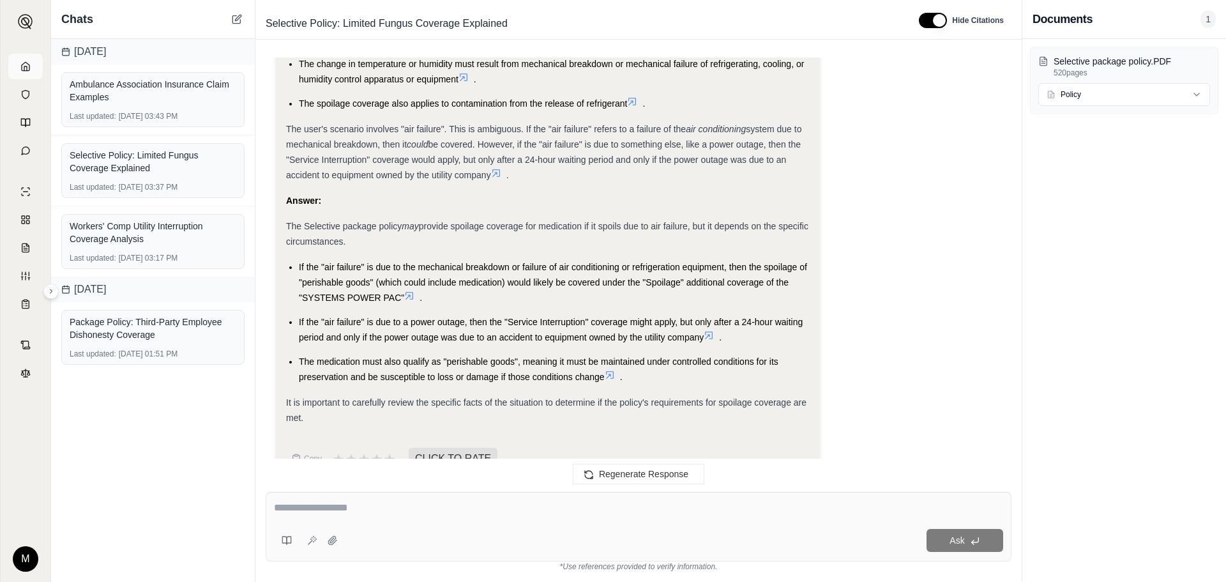
click at [25, 75] on link at bounding box center [25, 67] width 34 height 26
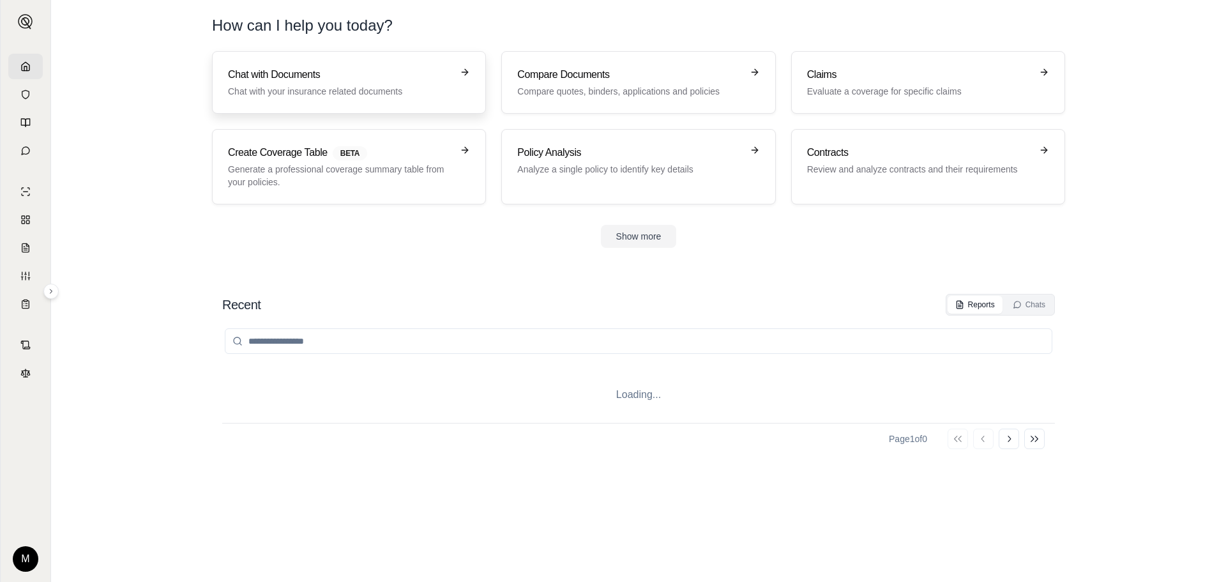
click at [414, 79] on h3 "Chat with Documents" at bounding box center [340, 74] width 224 height 15
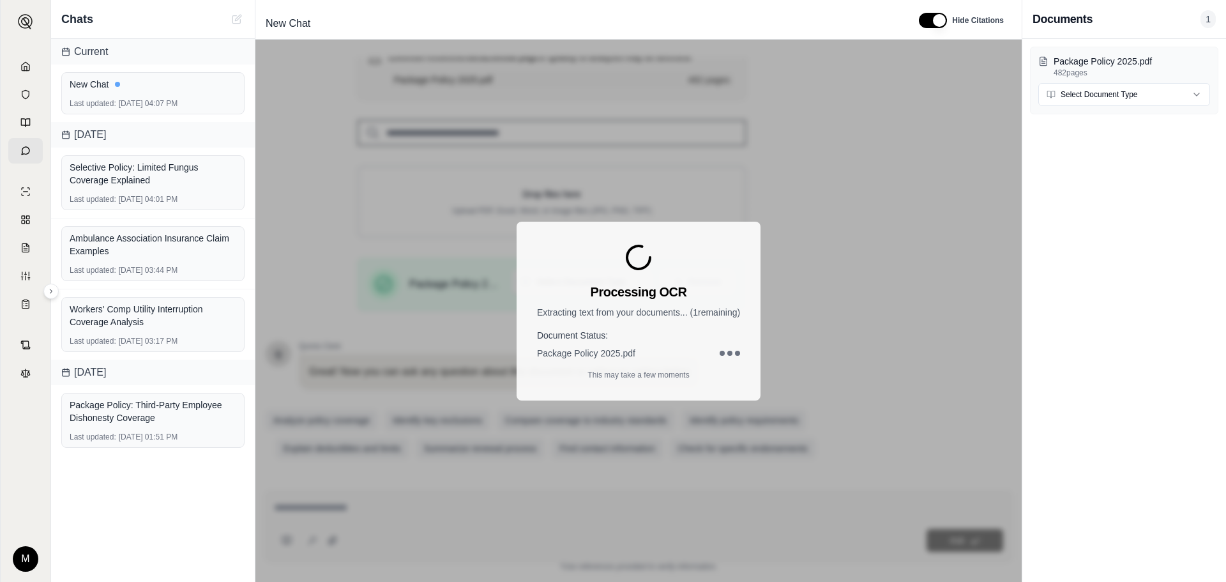
scroll to position [168, 0]
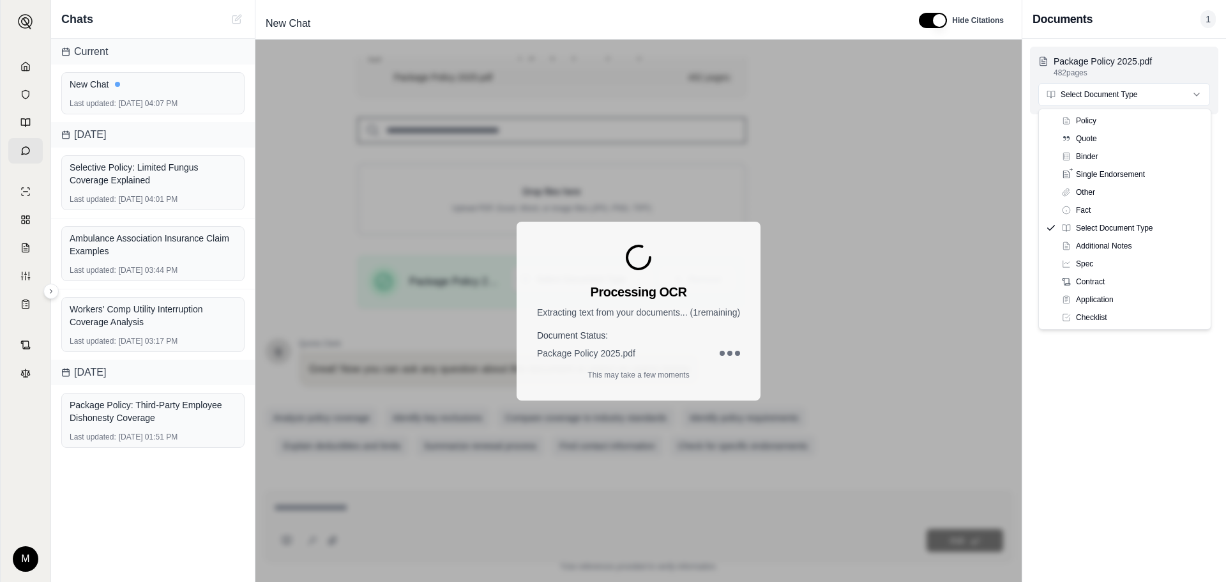
click at [1141, 96] on html "M Chats Current New Chat Last updated: [DATE] 04:07 PM [DATE] Selective Policy:…" at bounding box center [613, 291] width 1226 height 582
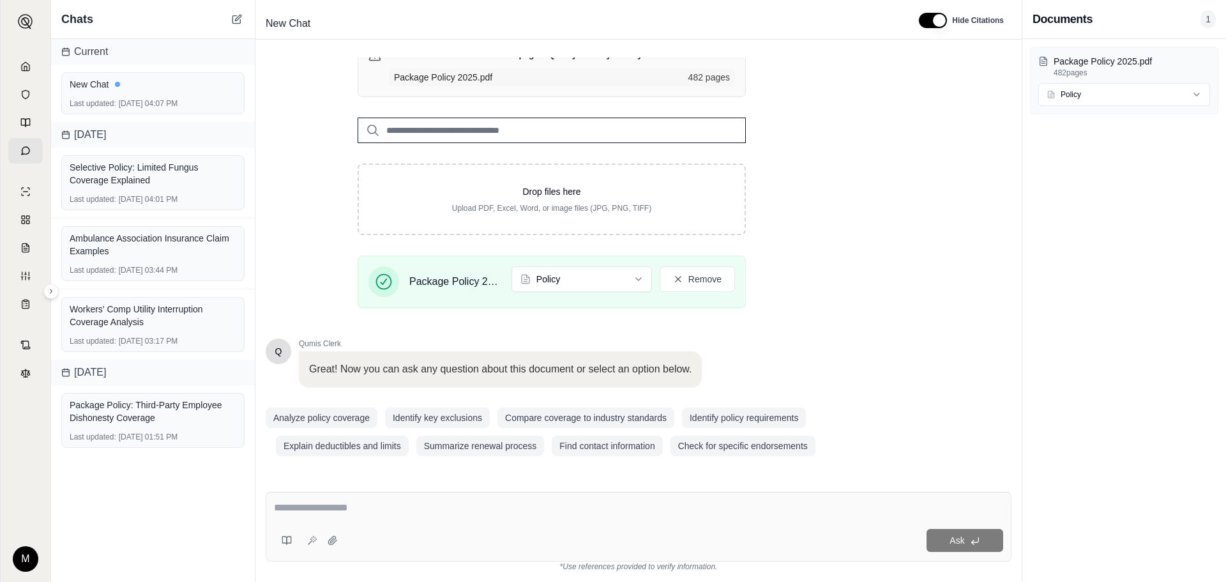
click at [317, 501] on textarea at bounding box center [638, 507] width 729 height 15
type textarea "**********"
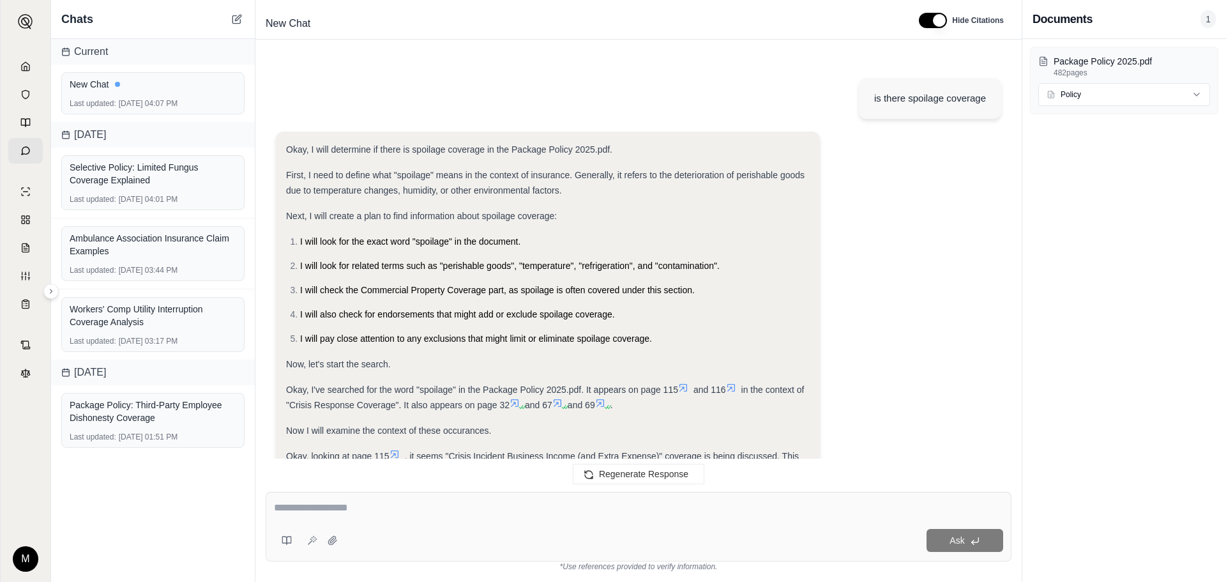
scroll to position [967, 0]
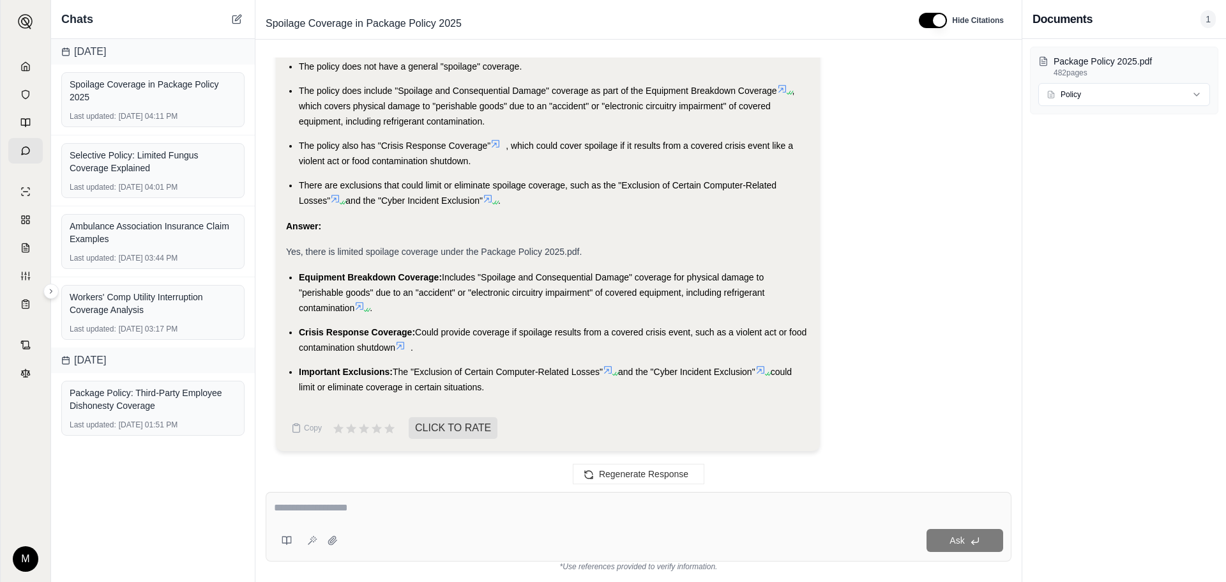
drag, startPoint x: 488, startPoint y: 385, endPoint x: 324, endPoint y: 376, distance: 164.4
click at [324, 376] on li "Important Exclusions: The "Exclusion of Certain Computer-Related Losses" and th…" at bounding box center [554, 379] width 511 height 31
drag, startPoint x: 298, startPoint y: 278, endPoint x: 354, endPoint y: 309, distance: 64.6
click at [354, 309] on ul "Equipment Breakdown Coverage: Includes "Spoilage and Consequential Damage" cove…" at bounding box center [548, 332] width 524 height 125
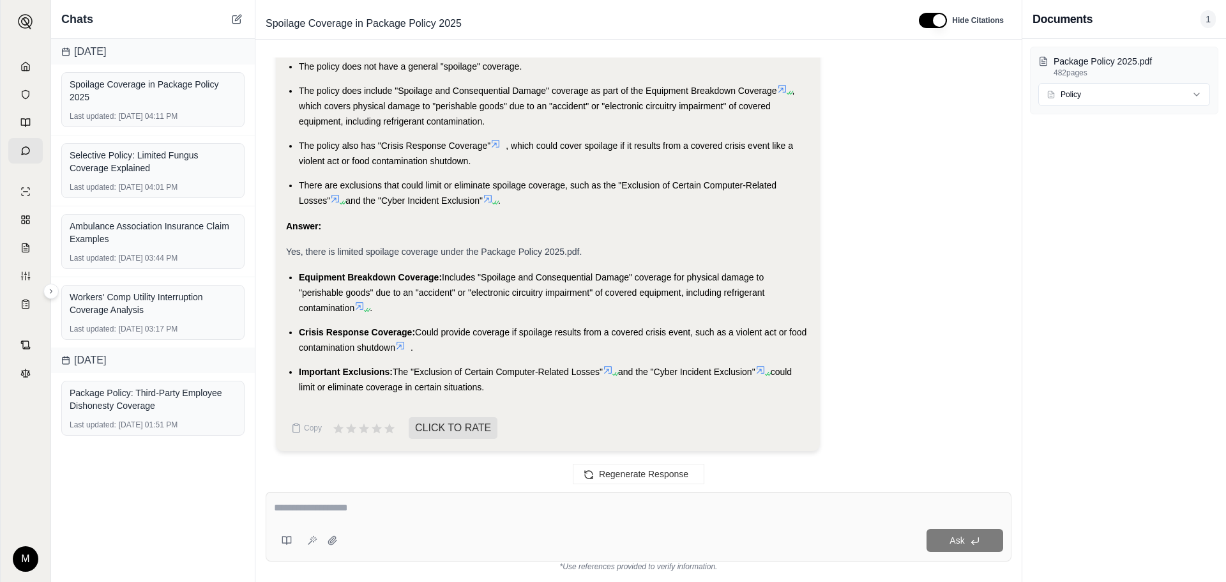
copy li "Equipment Breakdown Coverage: Includes "Spoilage and Consequential Damage" cove…"
click at [326, 502] on textarea at bounding box center [638, 507] width 729 height 15
type textarea "**********"
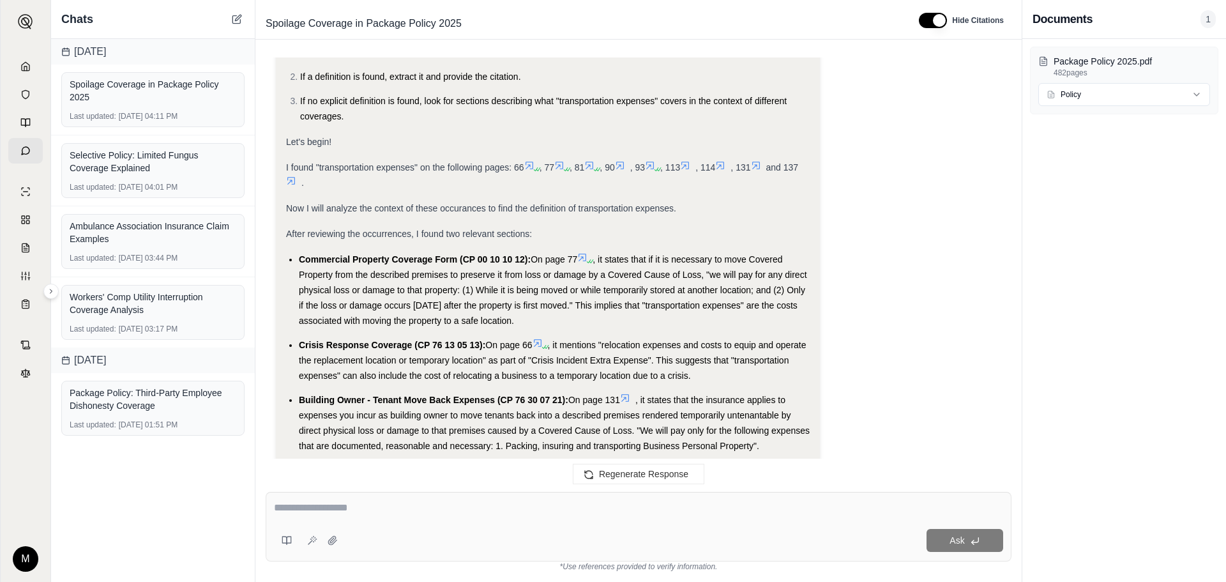
scroll to position [1764, 0]
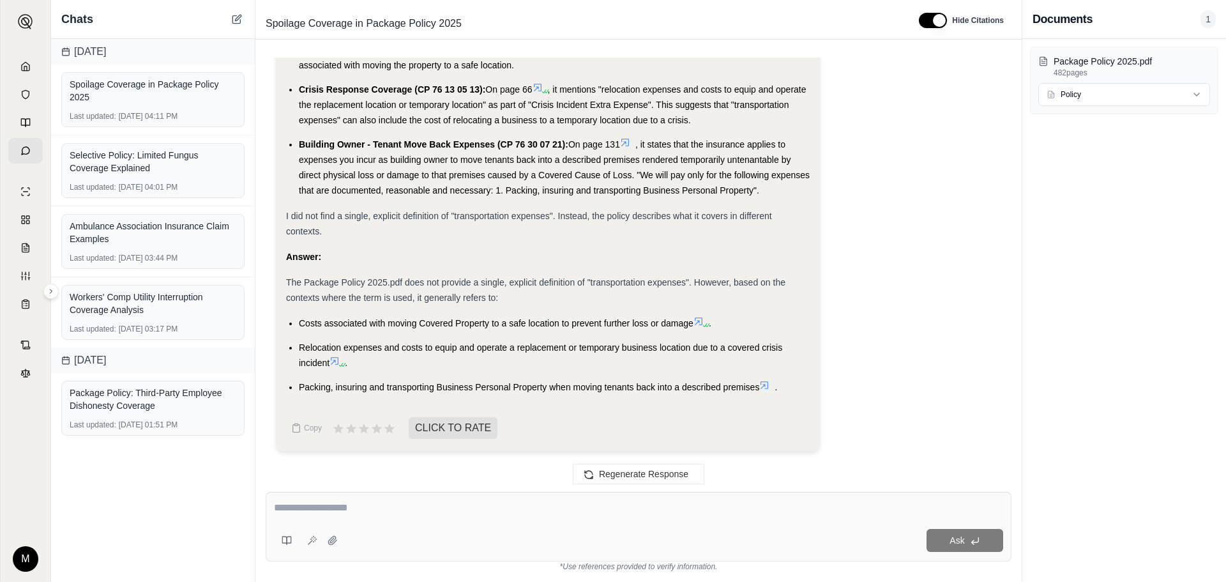
click at [373, 515] on div at bounding box center [638, 510] width 729 height 20
click at [322, 507] on textarea at bounding box center [638, 507] width 729 height 15
type textarea "**********"
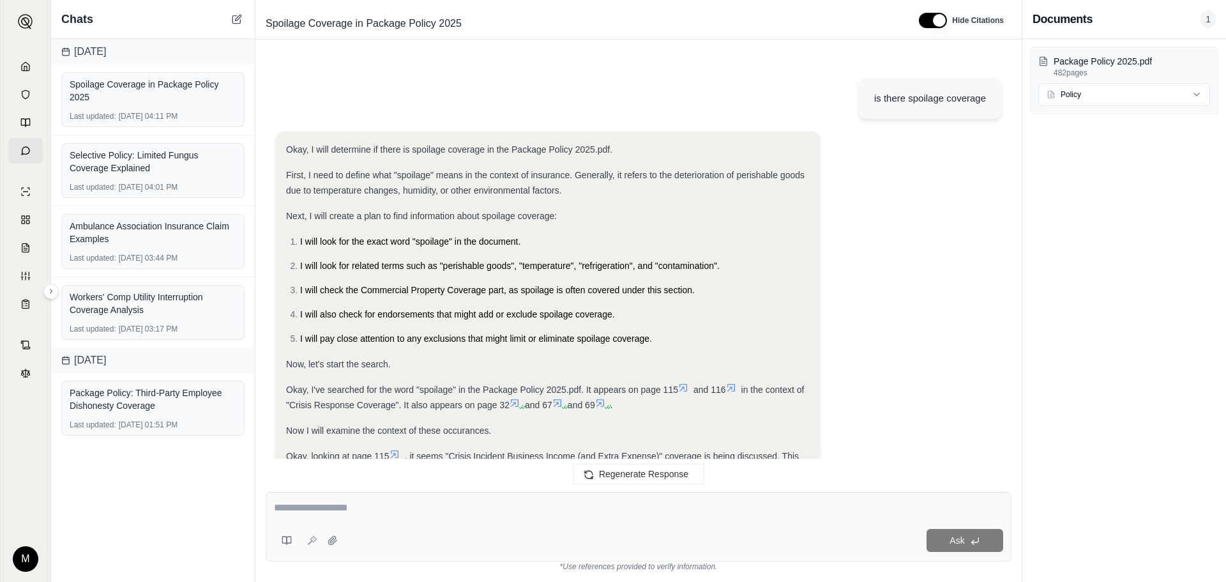
scroll to position [2989, 0]
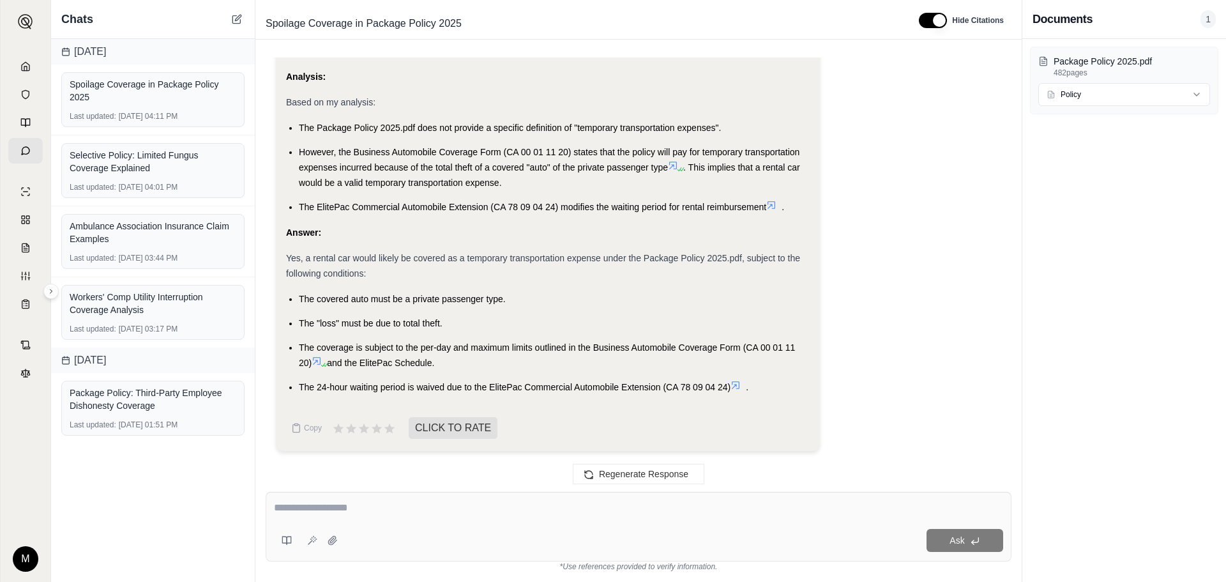
click at [376, 511] on textarea at bounding box center [638, 507] width 729 height 15
type textarea "**********"
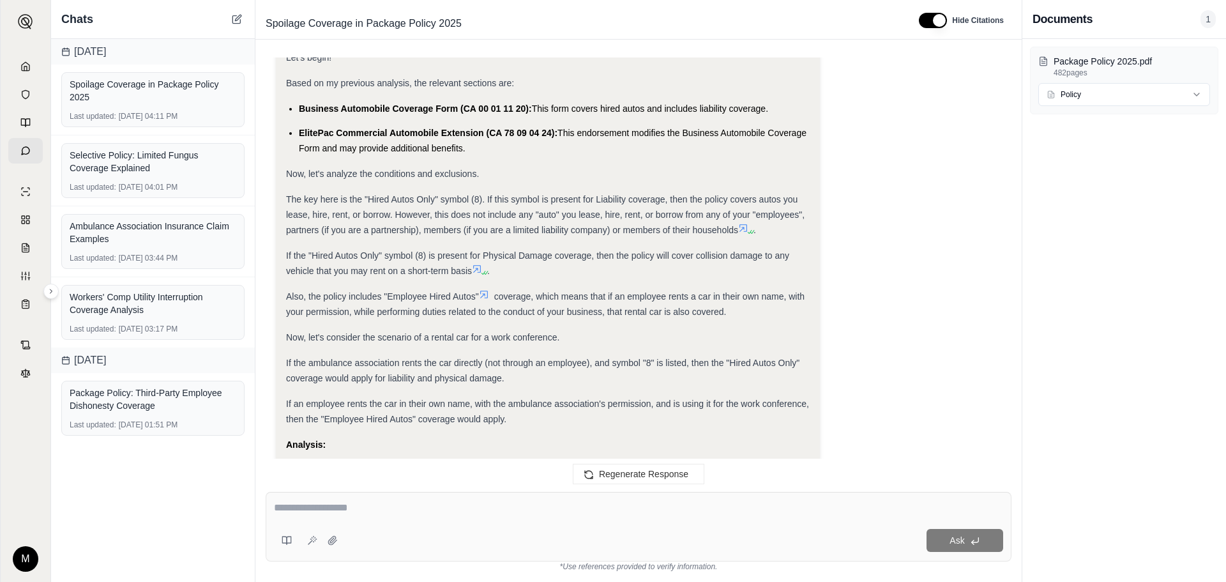
scroll to position [3983, 0]
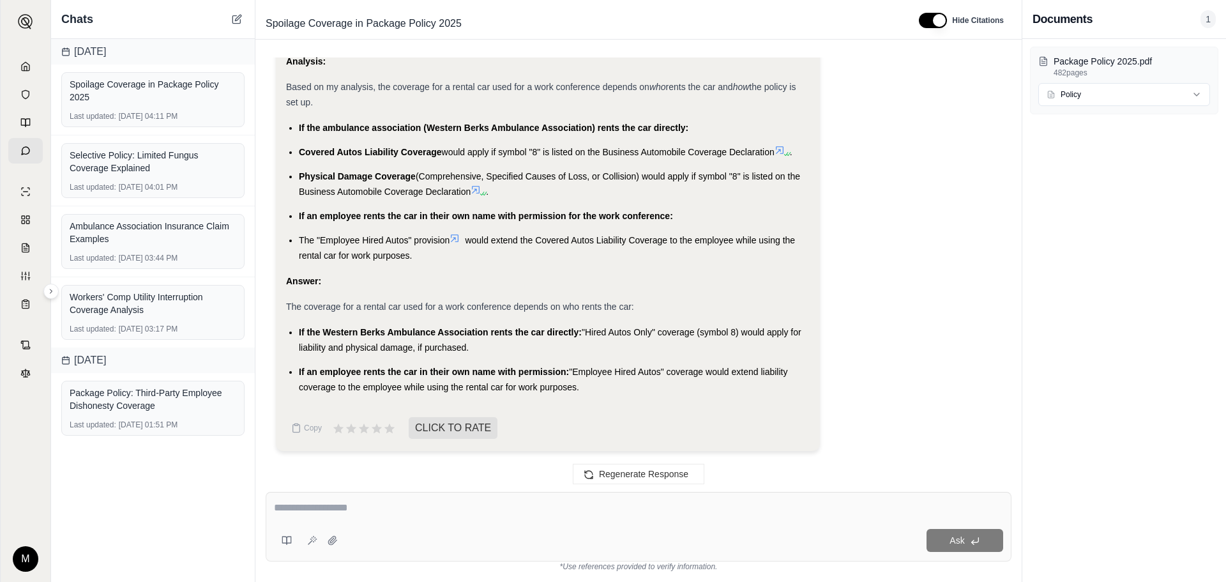
click at [328, 510] on textarea at bounding box center [638, 507] width 729 height 15
paste textarea "**********"
type textarea "**********"
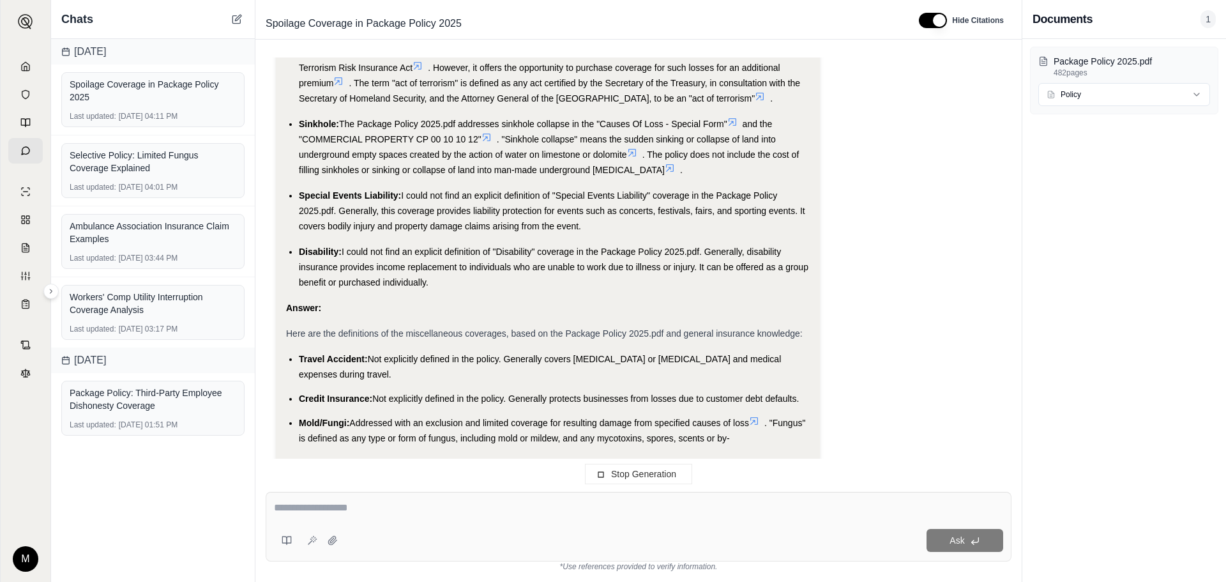
scroll to position [4878, 0]
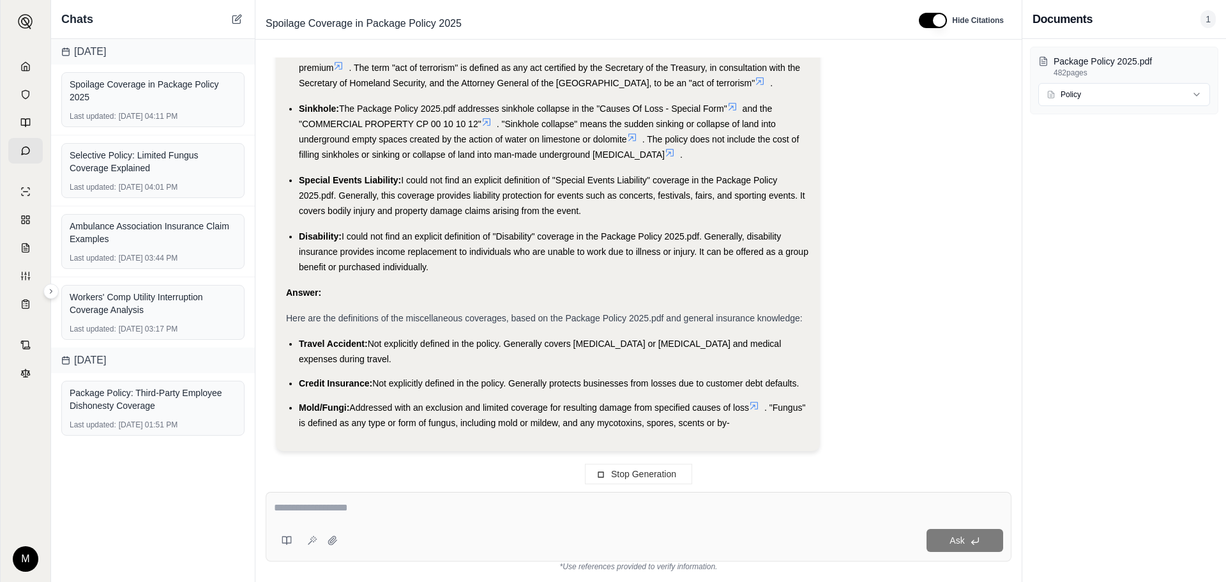
click at [27, 56] on link at bounding box center [25, 67] width 34 height 26
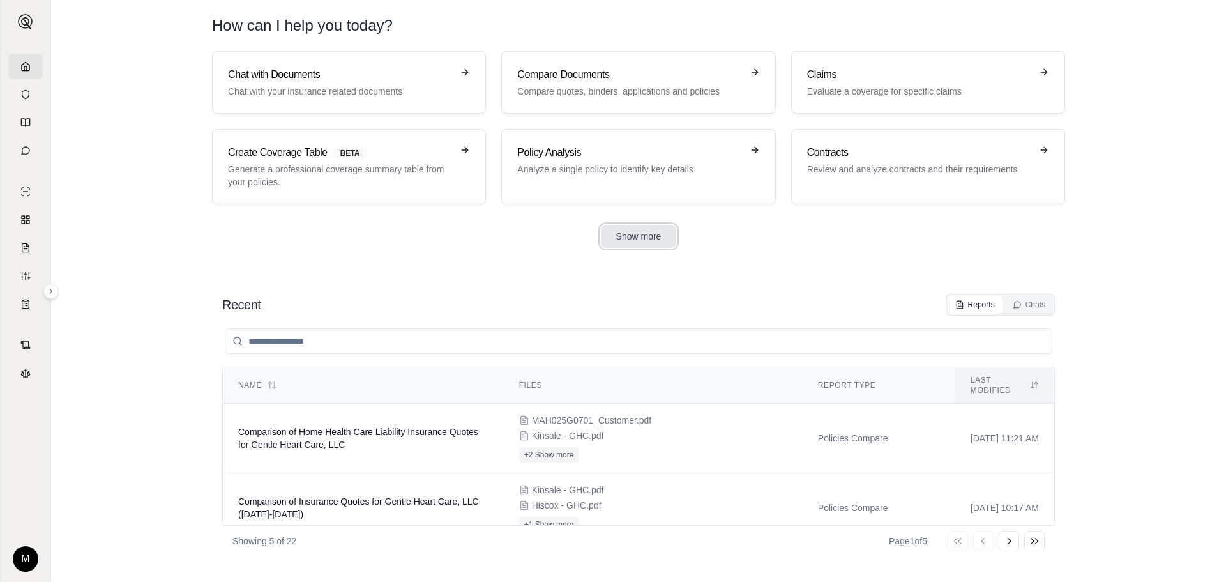
click at [637, 238] on button "Show more" at bounding box center [639, 236] width 76 height 23
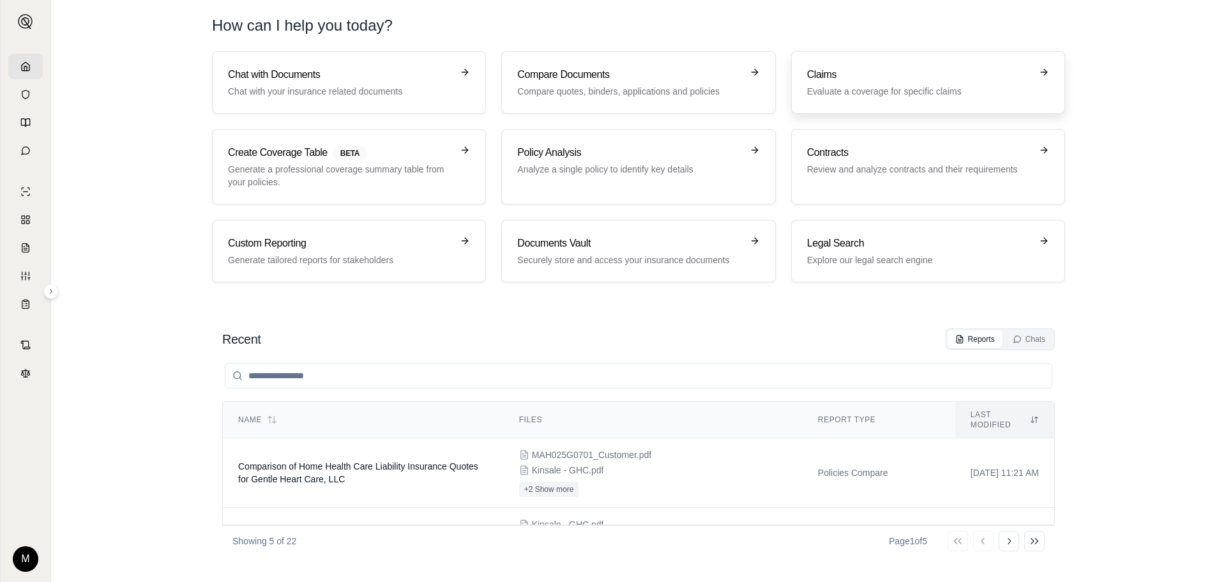
click at [971, 98] on link "Claims Evaluate a coverage for specific claims" at bounding box center [928, 82] width 274 height 63
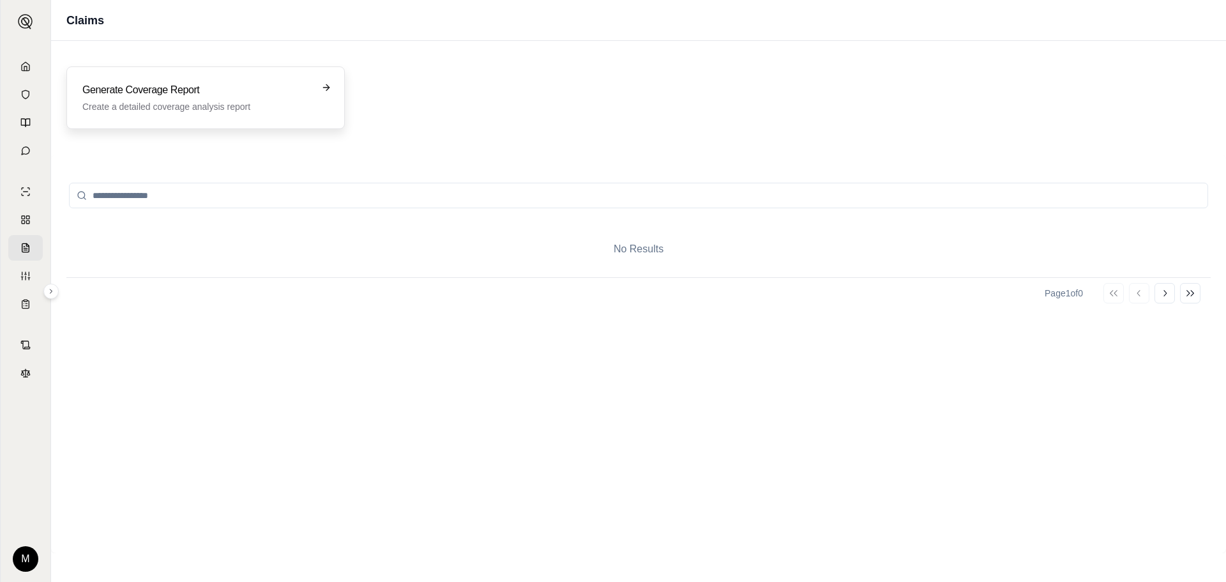
click at [207, 114] on div "Generate Coverage Report Create a detailed coverage analysis report" at bounding box center [205, 97] width 278 height 63
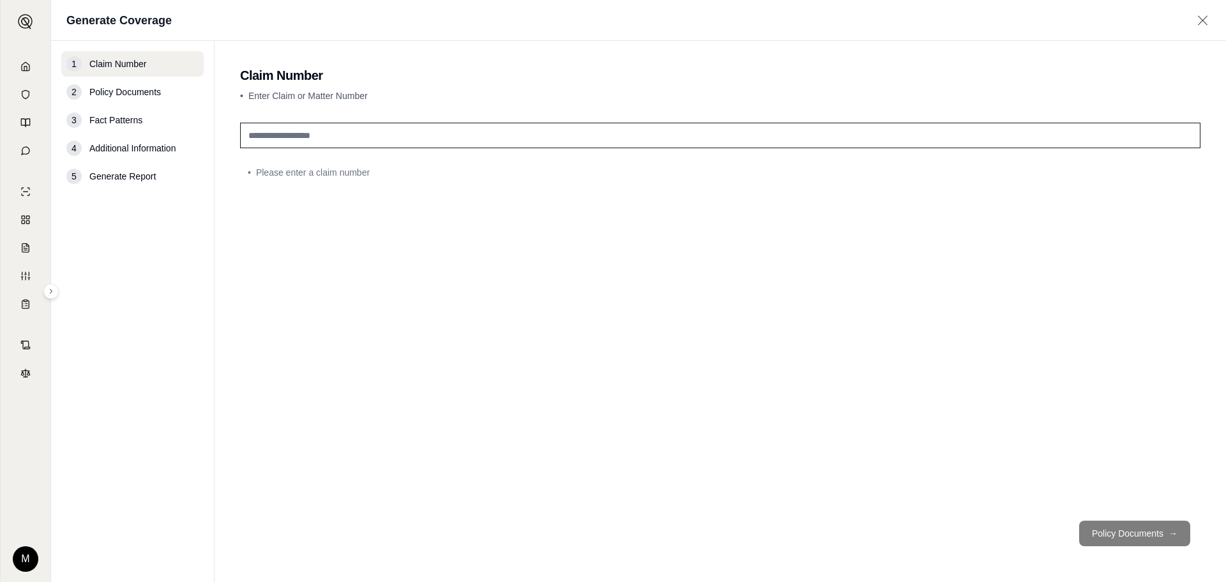
click at [378, 135] on input "text" at bounding box center [720, 136] width 961 height 26
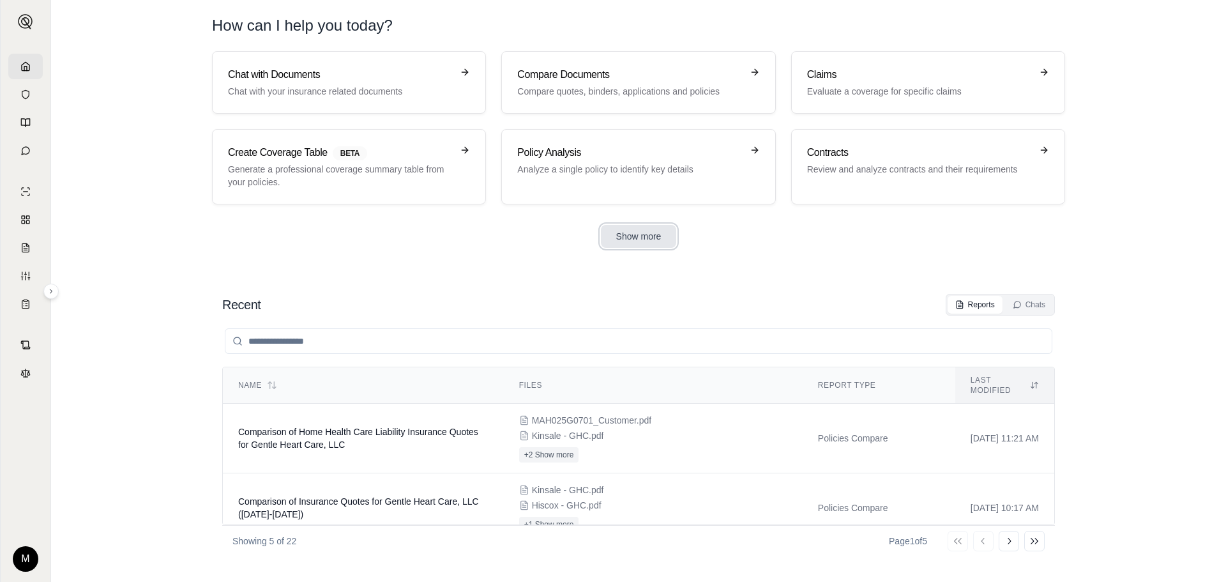
click at [630, 238] on button "Show more" at bounding box center [639, 236] width 76 height 23
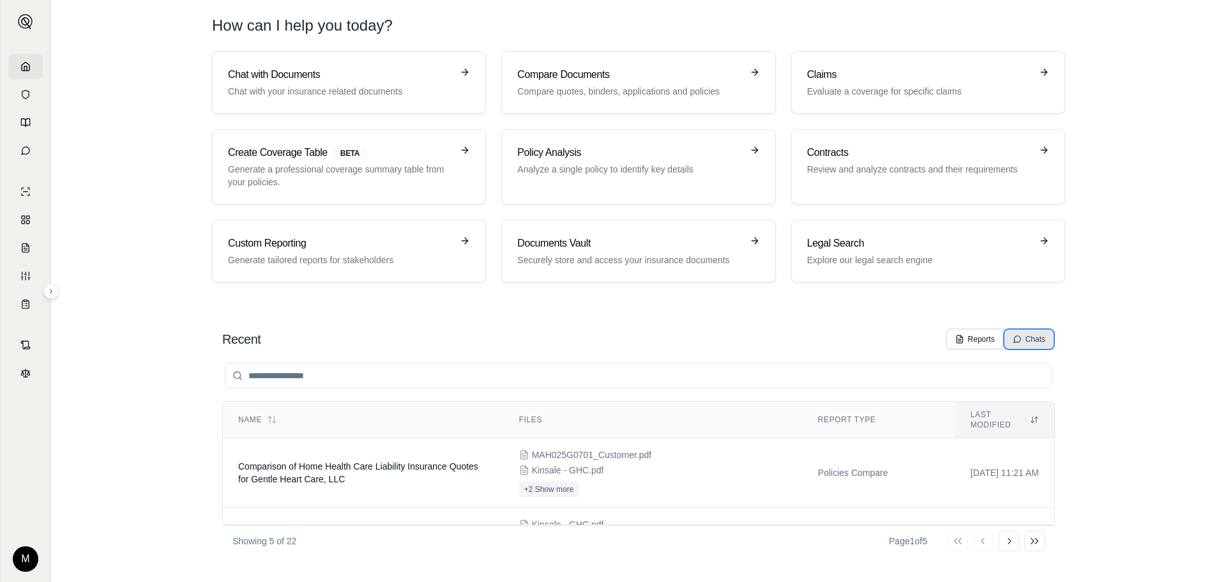
click at [1031, 336] on div "Chats" at bounding box center [1029, 339] width 33 height 10
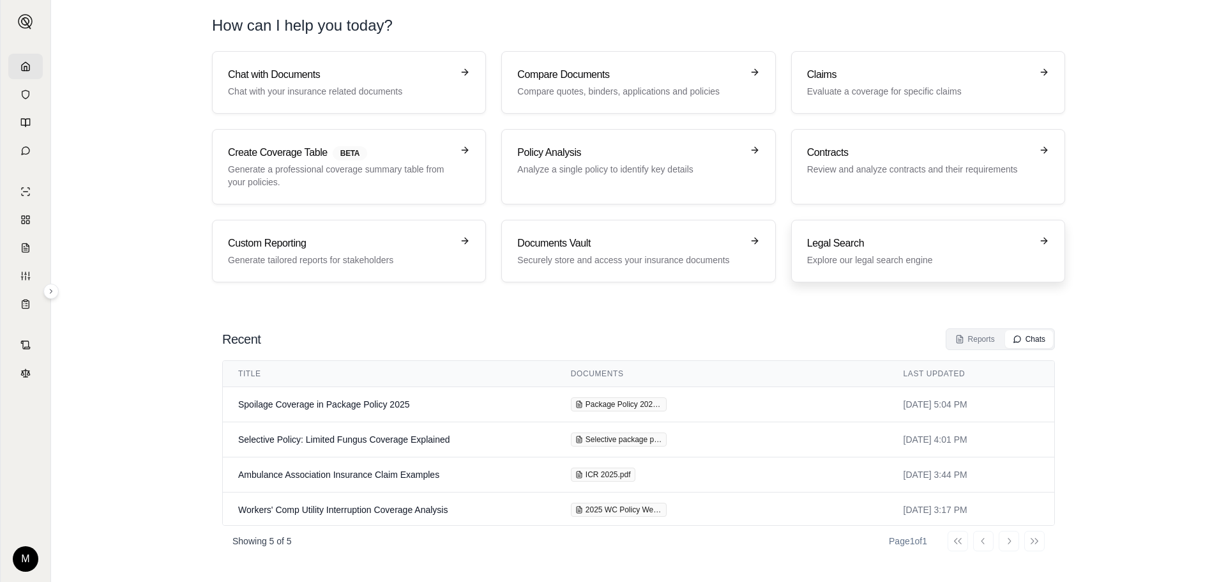
click at [993, 252] on div "Legal Search Explore our legal search engine" at bounding box center [919, 251] width 224 height 31
click at [319, 410] on td "Spoilage Coverage in Package Policy 2025" at bounding box center [389, 404] width 333 height 35
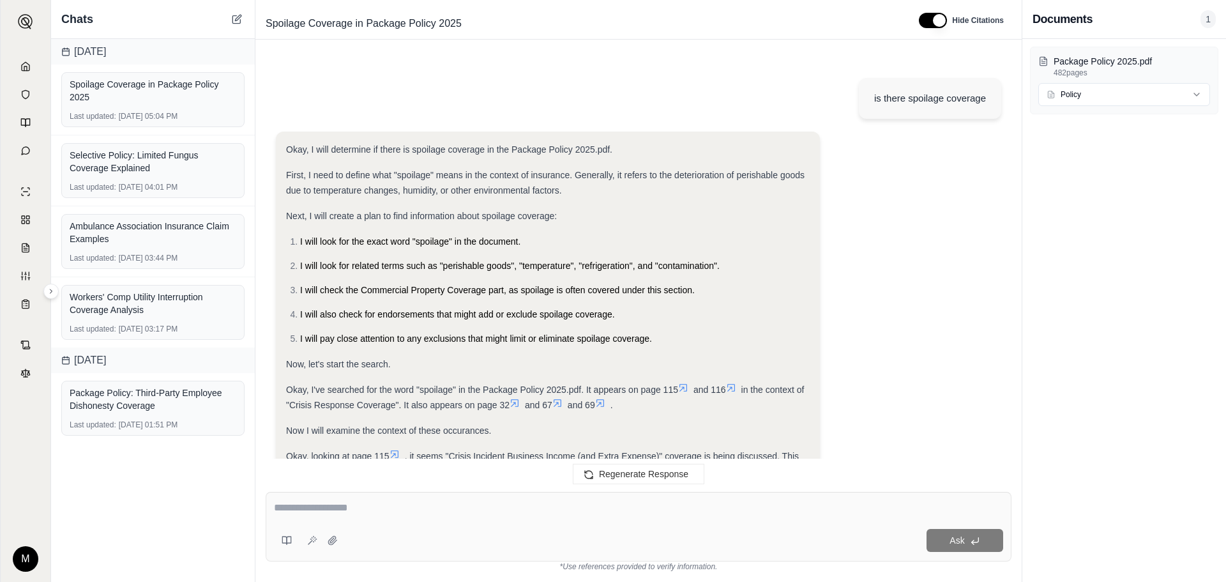
scroll to position [5255, 0]
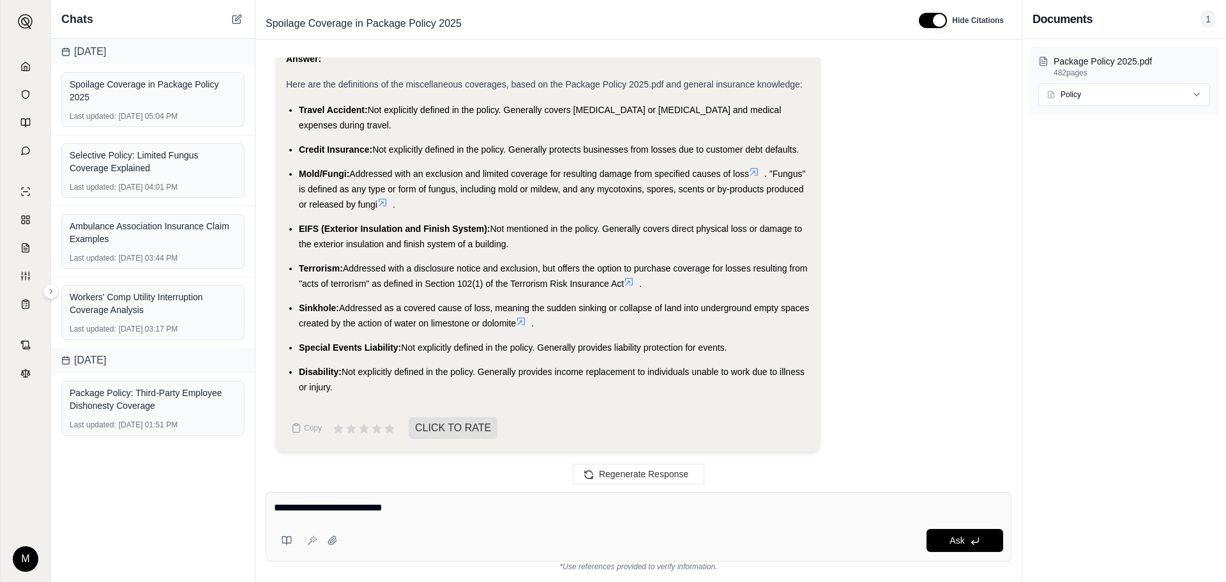
type textarea "**********"
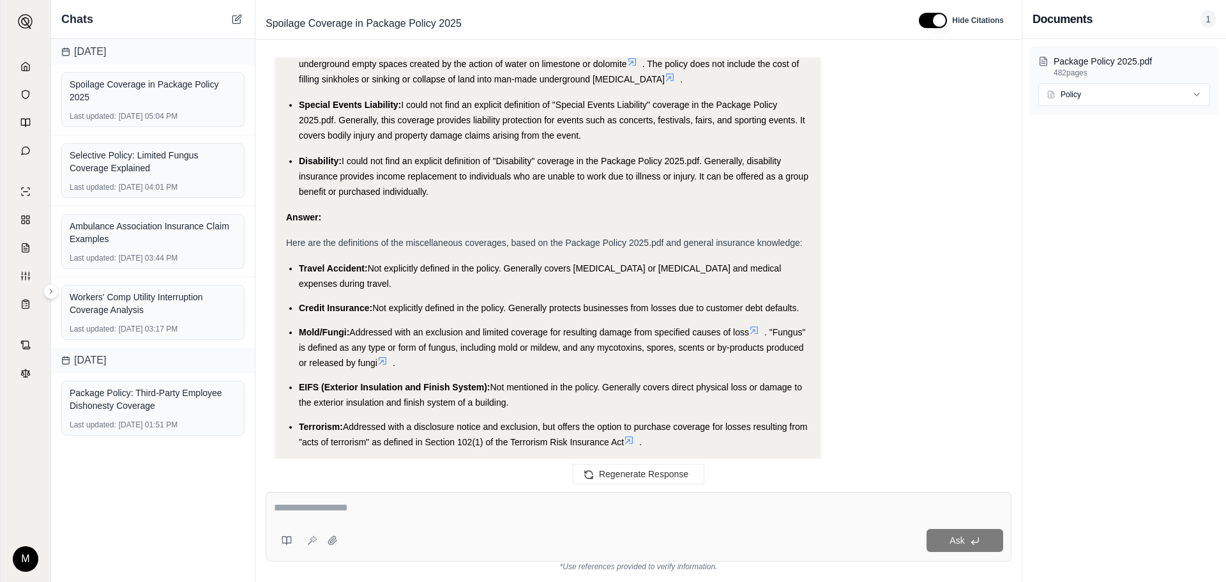
scroll to position [5756, 0]
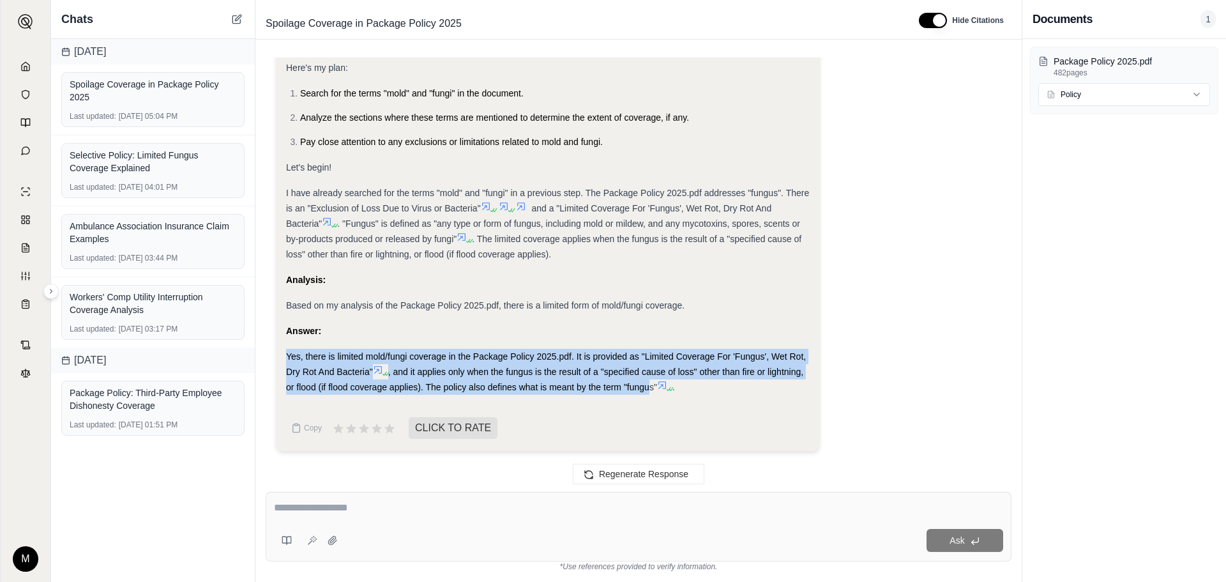
drag, startPoint x: 283, startPoint y: 359, endPoint x: 649, endPoint y: 393, distance: 367.6
click at [649, 393] on div "Okay, I will determine if there is mold/fungi coverage in the Package Policy 20…" at bounding box center [548, 237] width 544 height 427
copy div "Yes, there is limited mold/fungi coverage in the Package Policy 2025.pdf. It is…"
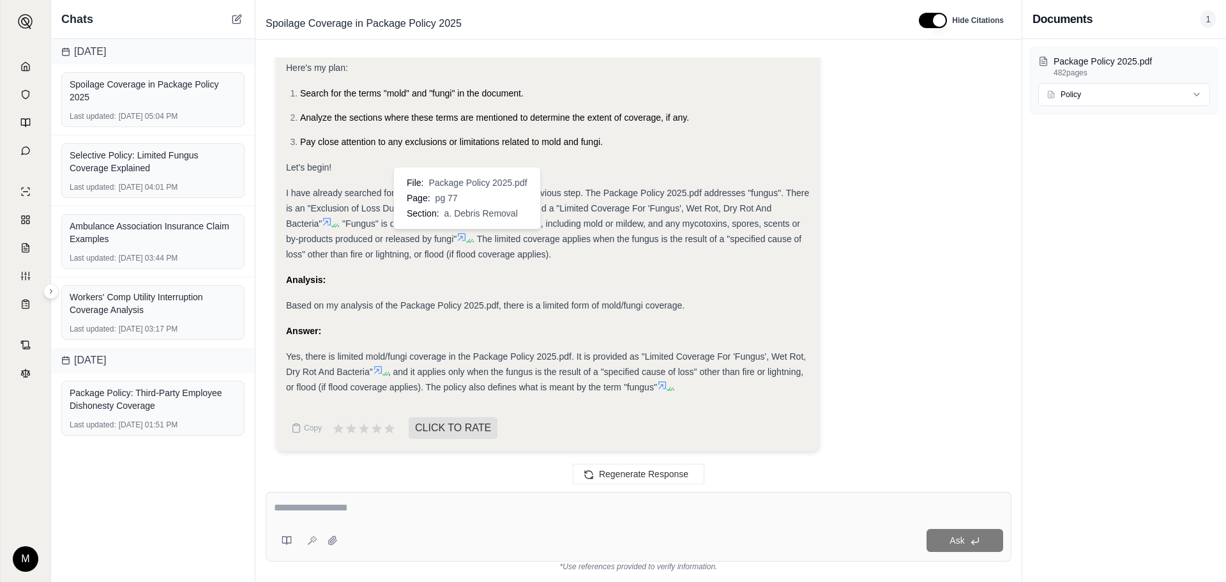
click at [460, 236] on icon at bounding box center [462, 237] width 10 height 10
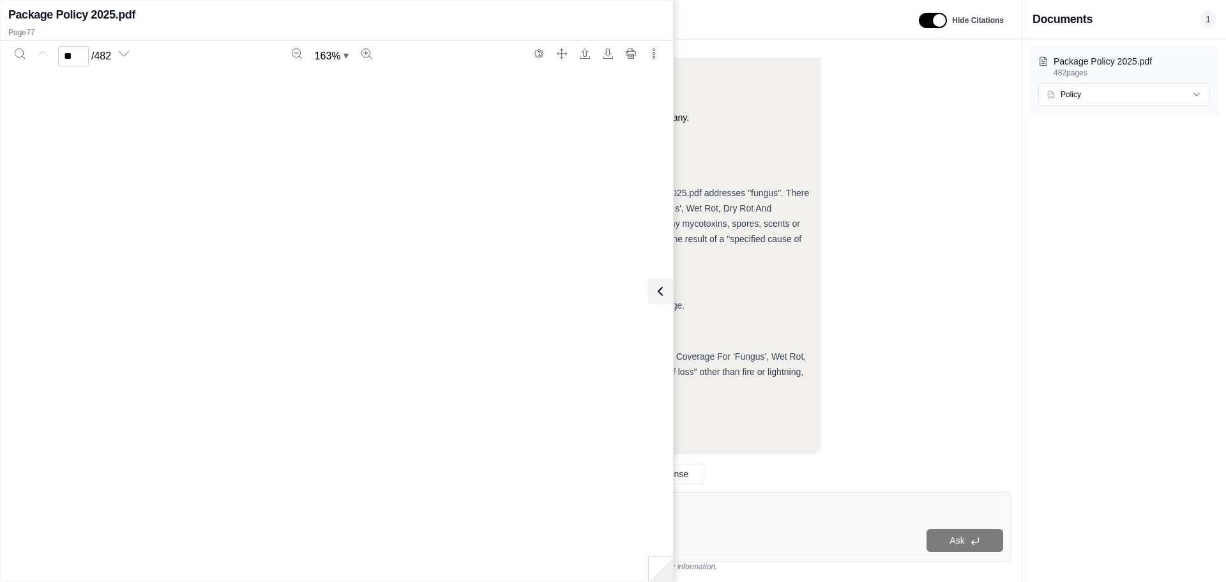
type input "**"
click at [699, 287] on div "Okay, I will determine if there is mold/fungi coverage in the Package Policy 20…" at bounding box center [548, 214] width 524 height 360
click at [766, 46] on div "is there spoilage coverage Okay, I will determine if there is spoilage coverage…" at bounding box center [638, 311] width 766 height 542
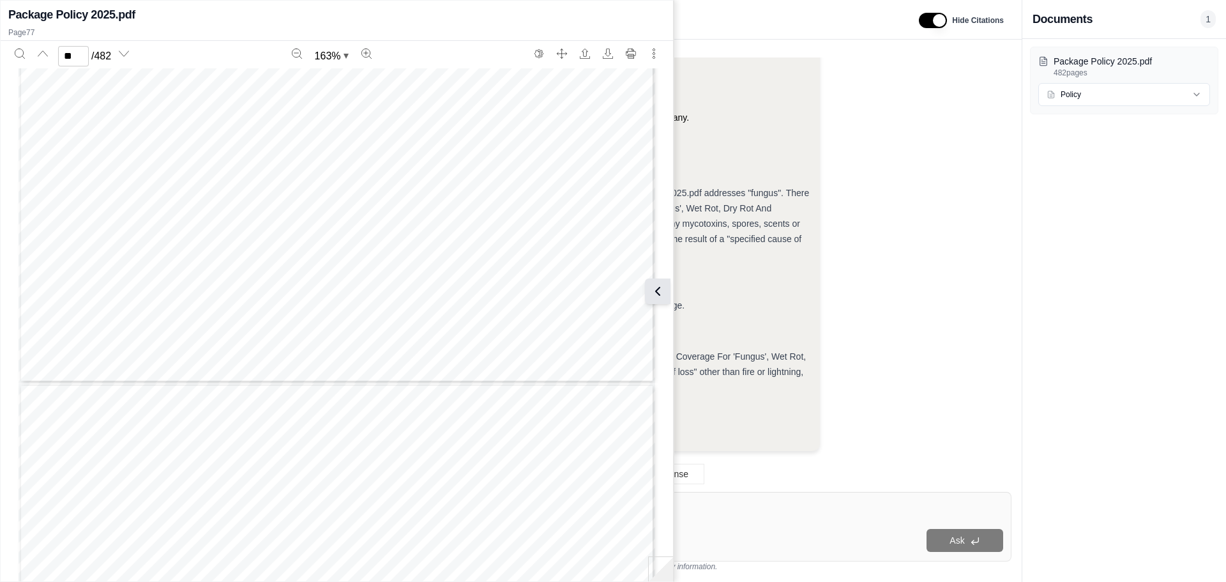
click at [658, 292] on icon at bounding box center [657, 291] width 15 height 15
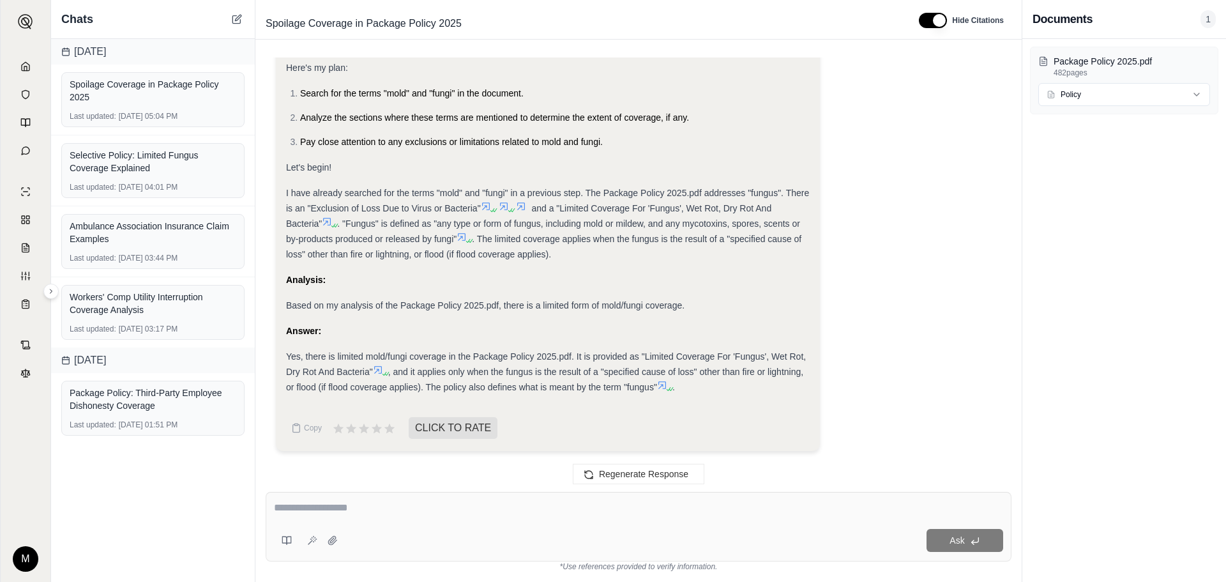
click at [623, 516] on div at bounding box center [638, 510] width 729 height 20
drag, startPoint x: 414, startPoint y: 476, endPoint x: 381, endPoint y: 510, distance: 47.4
click at [393, 503] on div "is there spoilage coverage Okay, I will determine if there is spoilage coverage…" at bounding box center [638, 314] width 766 height 535
click at [378, 510] on textarea at bounding box center [638, 507] width 729 height 15
type textarea "**********"
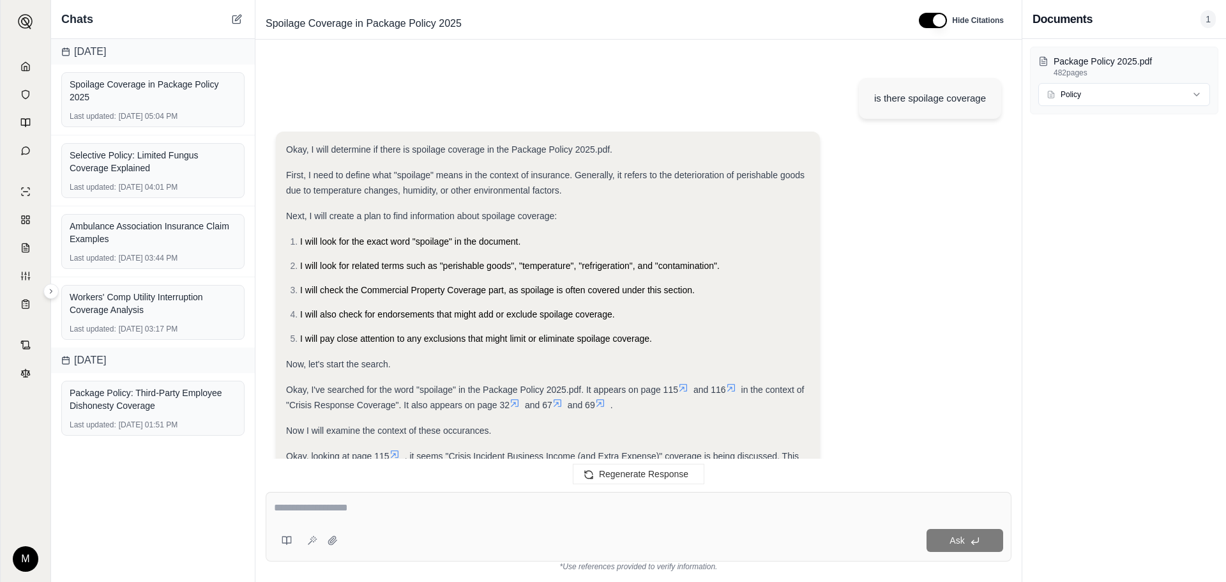
scroll to position [6257, 0]
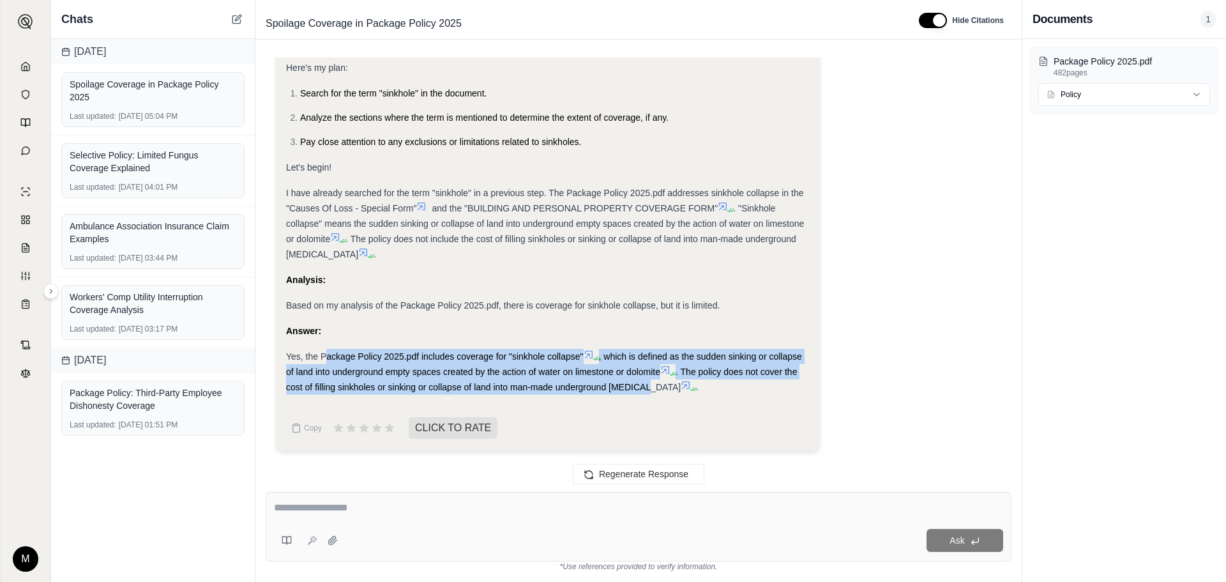
drag, startPoint x: 326, startPoint y: 355, endPoint x: 639, endPoint y: 389, distance: 314.2
click at [639, 389] on div "Yes, the Package Policy 2025.pdf includes coverage for "sinkhole collapse" , wh…" at bounding box center [548, 372] width 524 height 46
copy div "ackage Policy 2025.pdf includes coverage for "sinkhole collapse" , which is def…"
